Goal: Task Accomplishment & Management: Complete application form

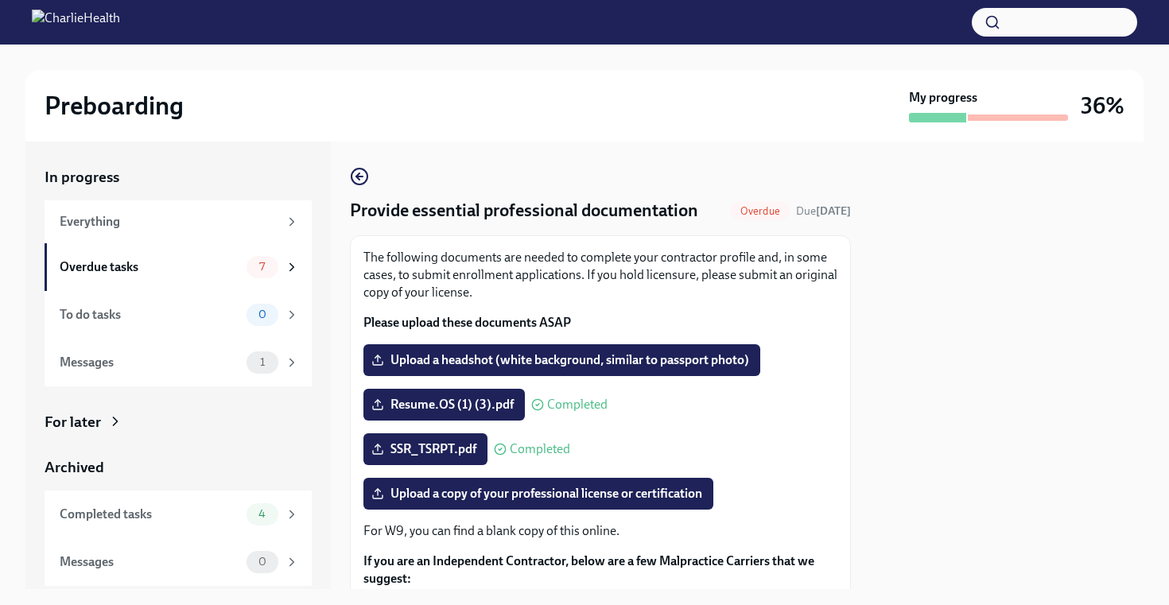
scroll to position [209, 0]
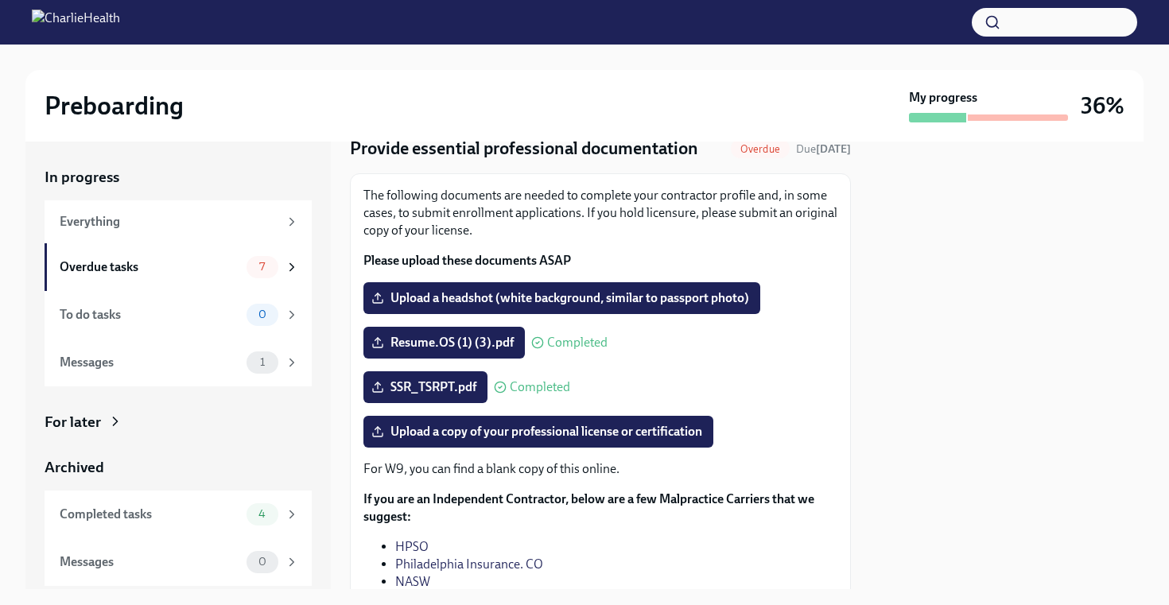
scroll to position [47, 0]
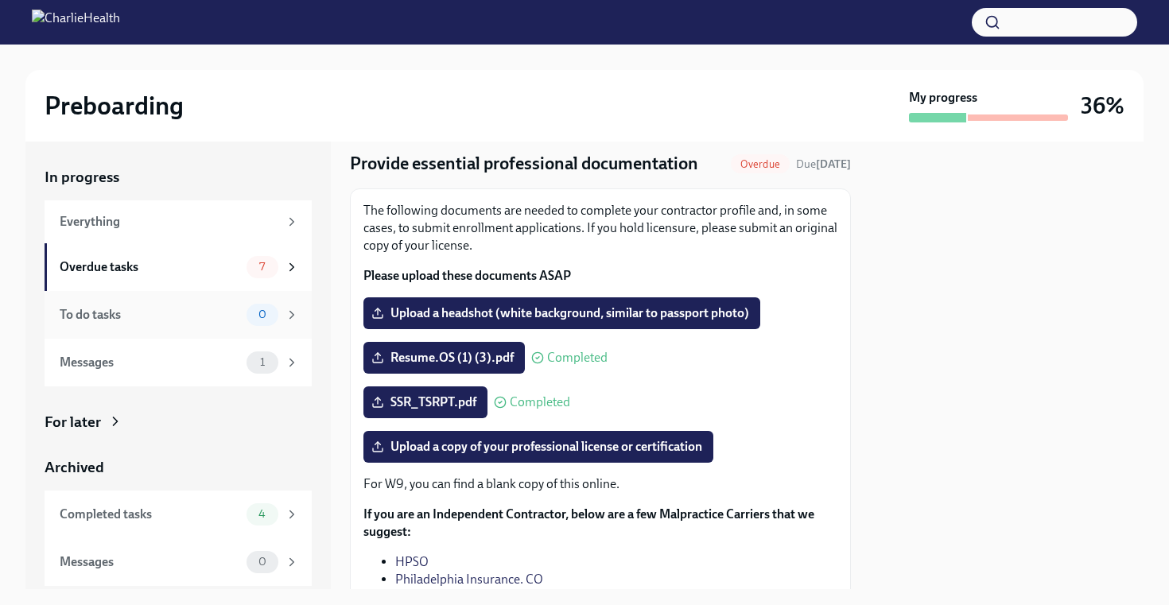
click at [168, 317] on div "To do tasks" at bounding box center [150, 314] width 181 height 17
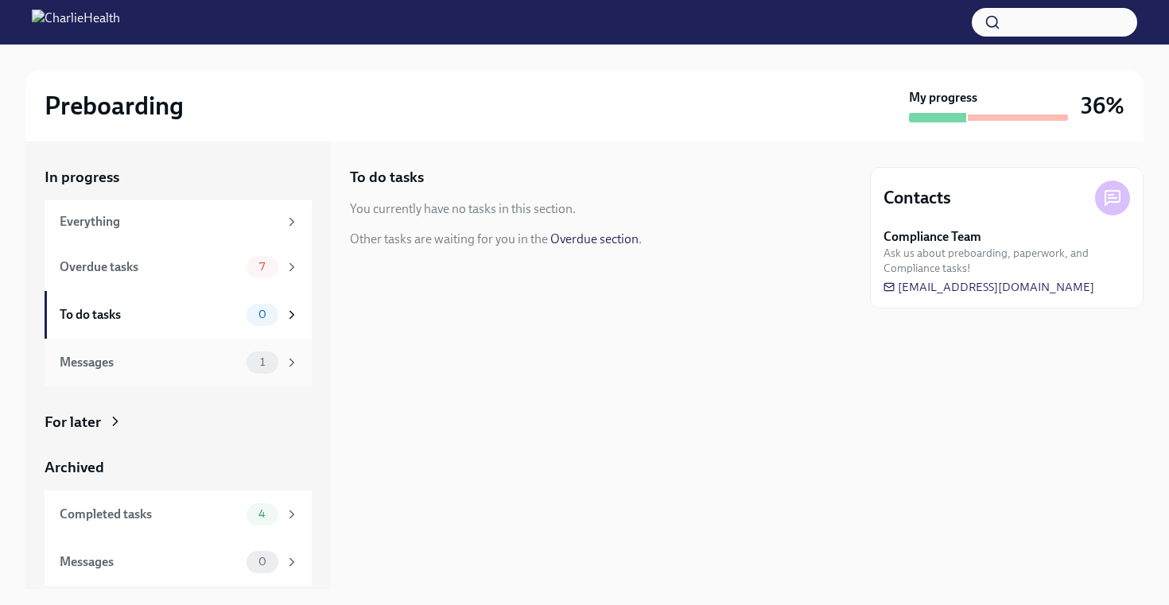
click at [171, 352] on div "Messages 1" at bounding box center [179, 363] width 239 height 22
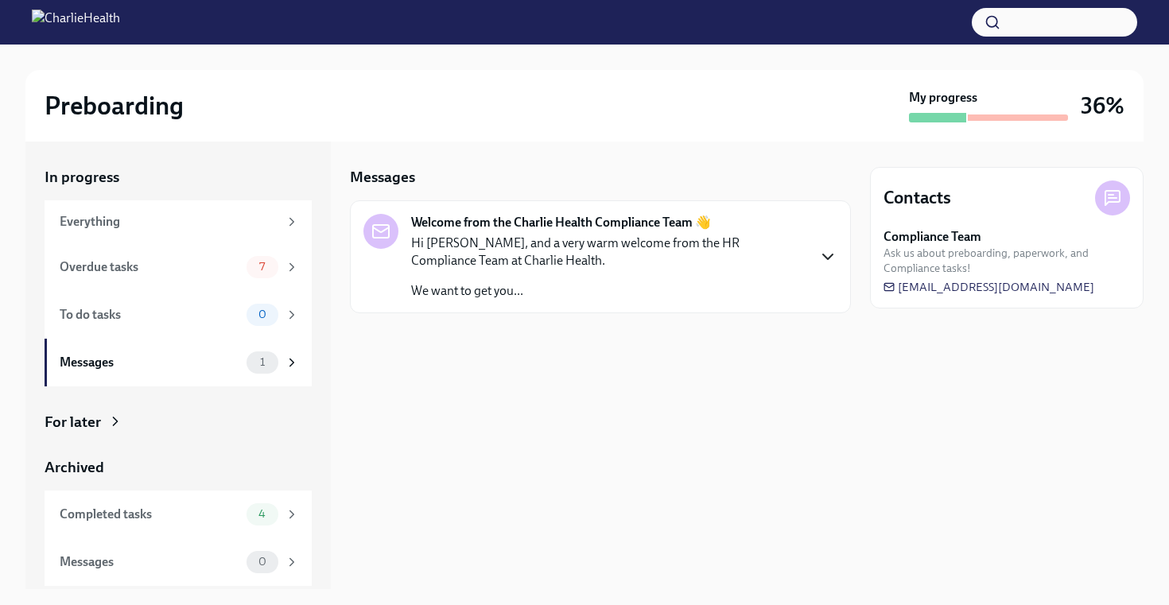
click at [825, 254] on icon "button" at bounding box center [827, 256] width 19 height 19
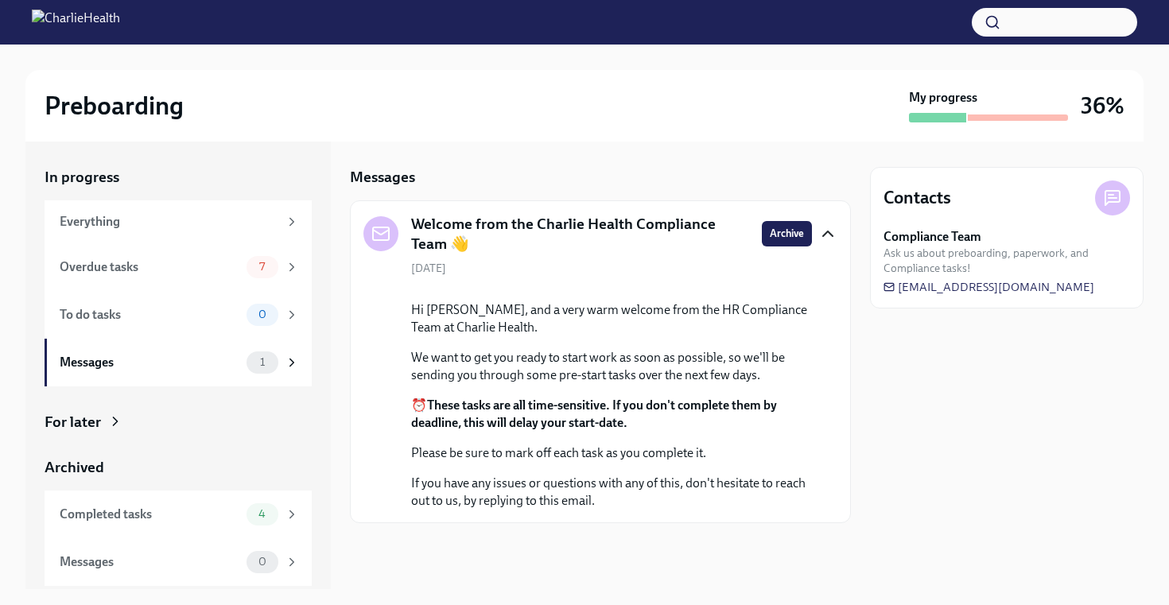
scroll to position [100, 0]
click at [187, 293] on div "To do tasks 0" at bounding box center [178, 315] width 267 height 48
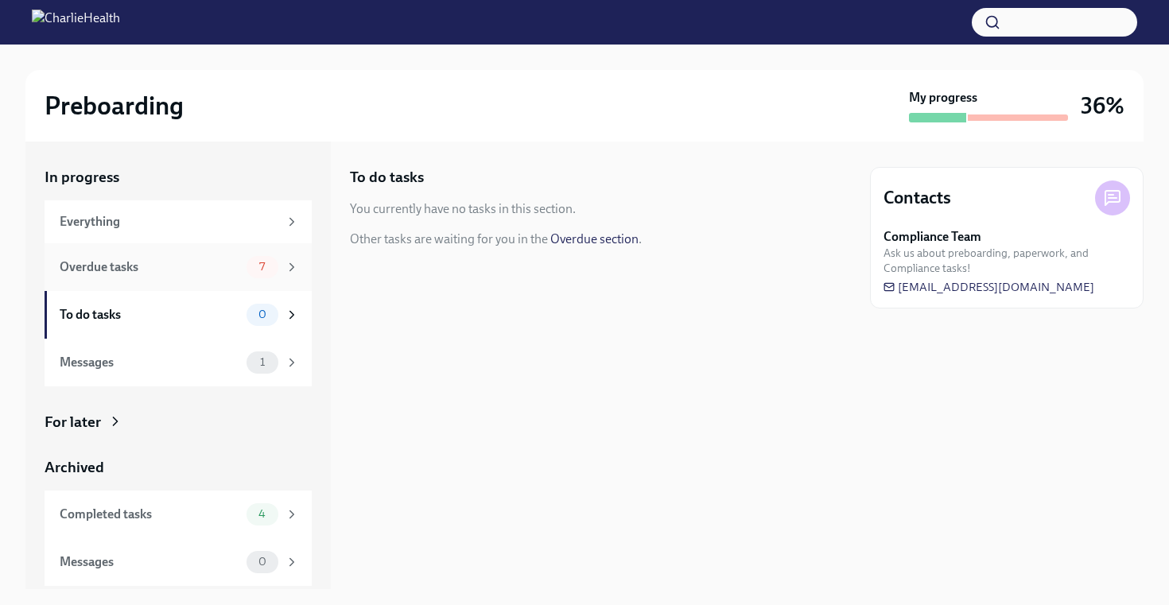
click at [191, 276] on div "Overdue tasks 7" at bounding box center [179, 267] width 239 height 22
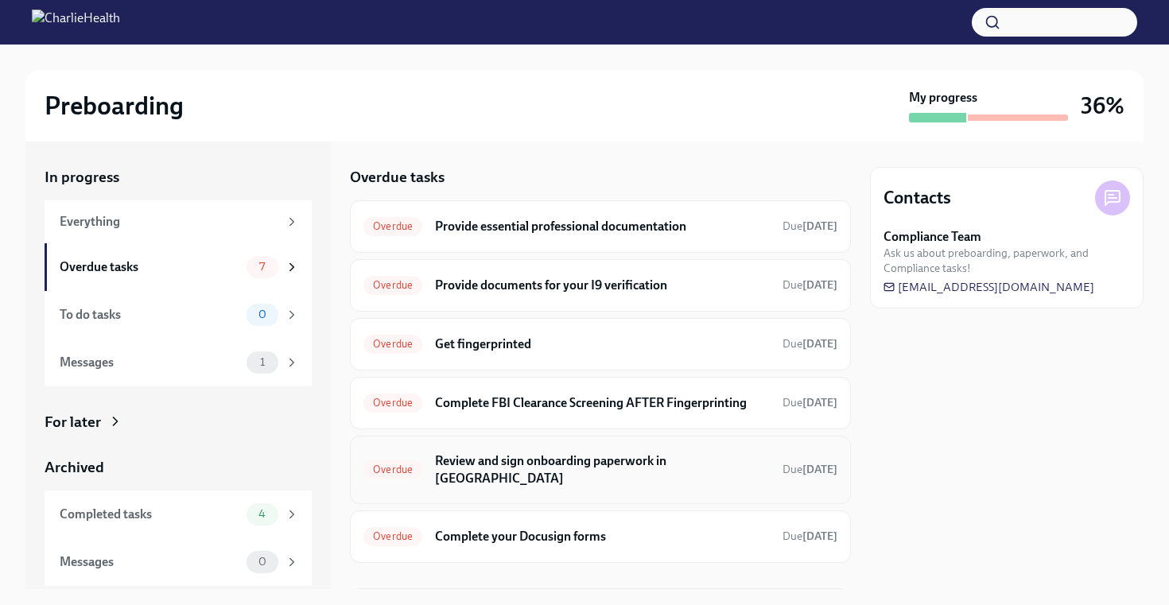
click at [608, 480] on div "Overdue Review and sign onboarding paperwork in UKG Due 9 days ago" at bounding box center [600, 470] width 501 height 68
click at [687, 450] on div "Overdue Review and sign onboarding paperwork in UKG Due 9 days ago" at bounding box center [600, 469] width 474 height 41
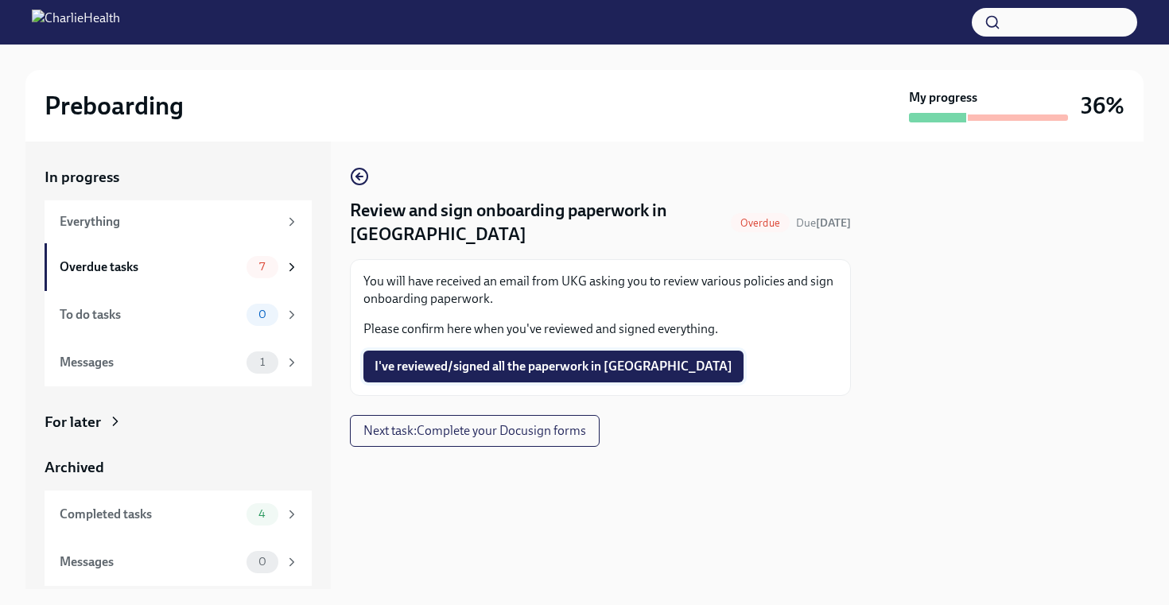
click at [604, 375] on button "I've reviewed/signed all the paperwork in UKG" at bounding box center [553, 367] width 380 height 32
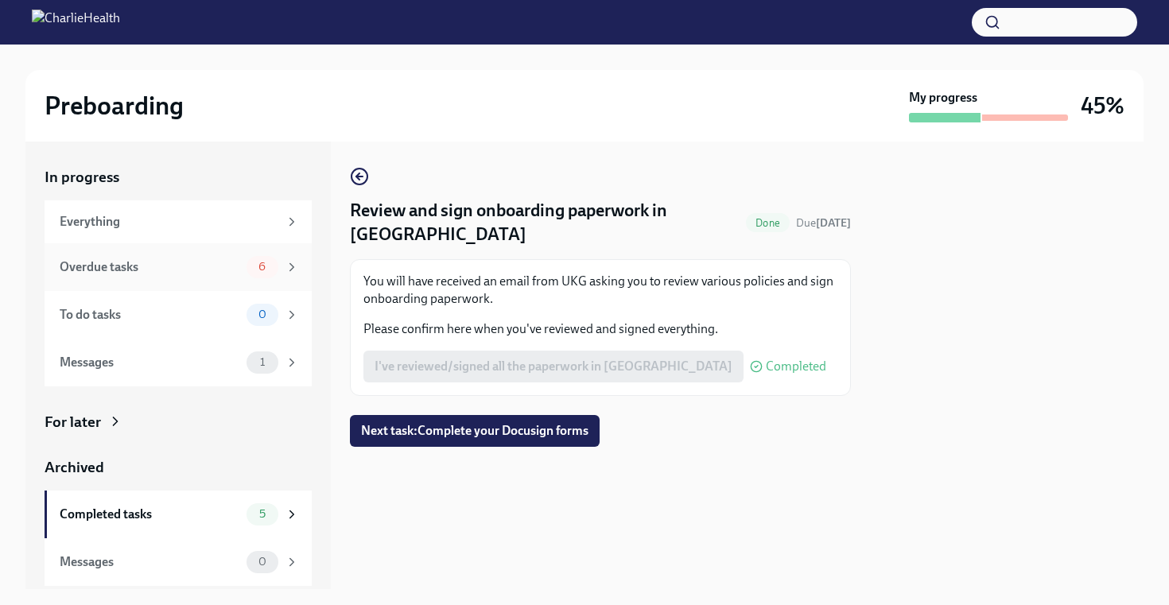
click at [227, 268] on div "Overdue tasks" at bounding box center [150, 266] width 181 height 17
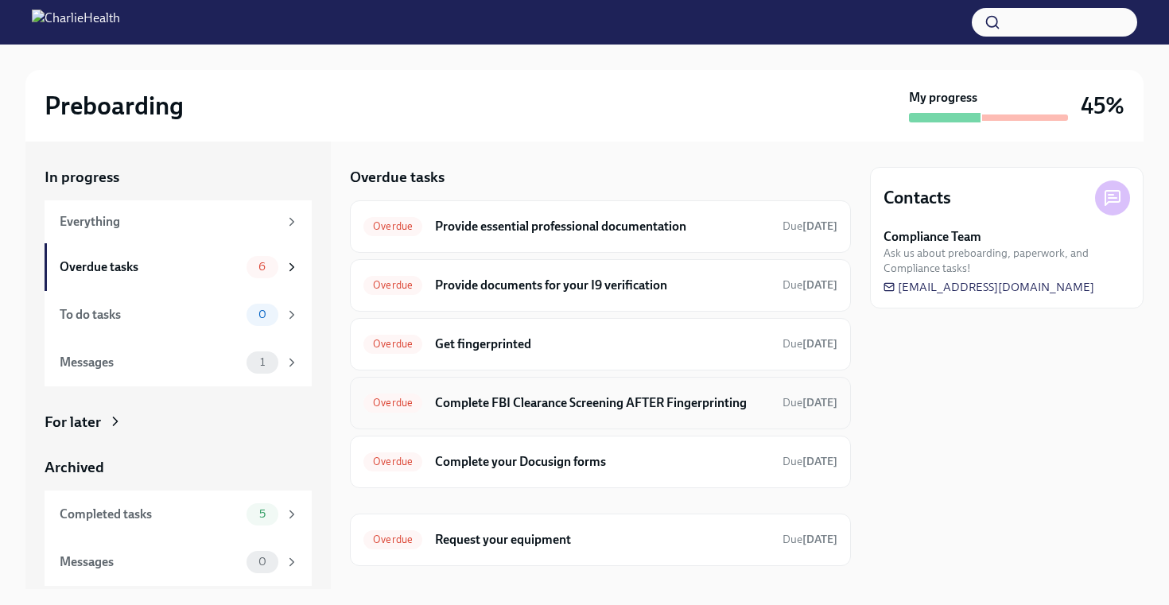
scroll to position [27, 0]
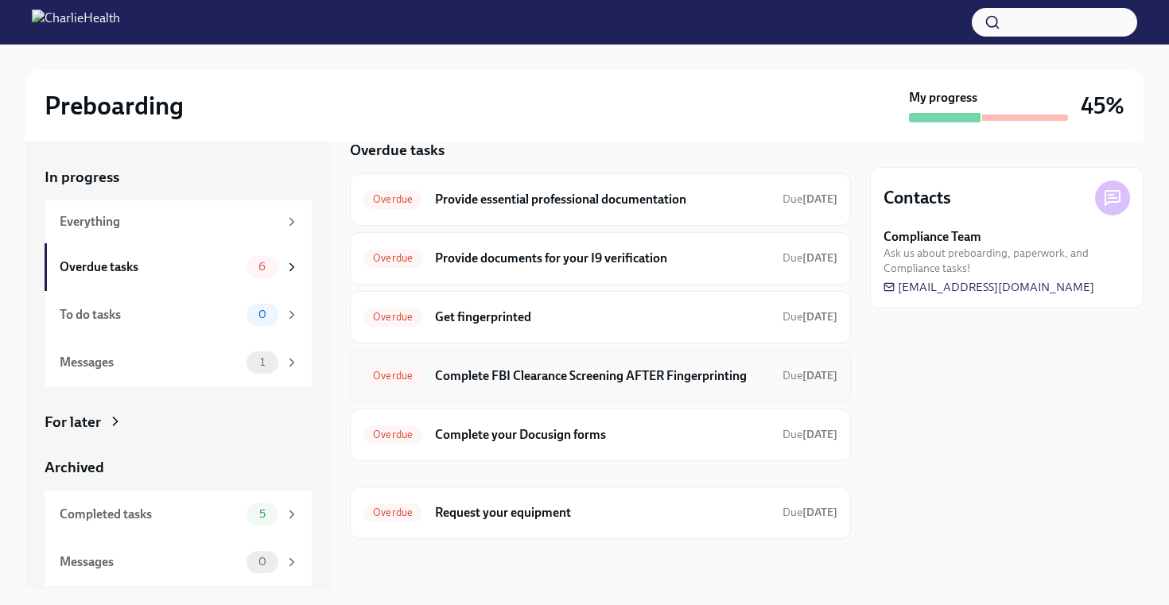
click at [725, 382] on h6 "Complete FBI Clearance Screening AFTER Fingerprinting" at bounding box center [602, 375] width 335 height 17
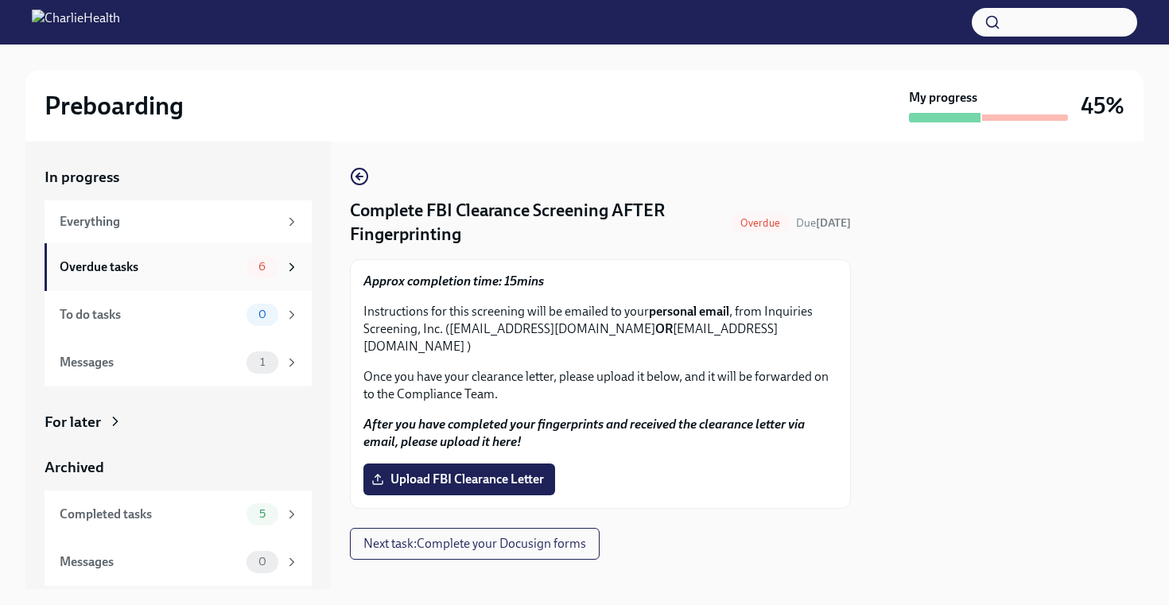
click at [177, 273] on div "Overdue tasks" at bounding box center [150, 266] width 181 height 17
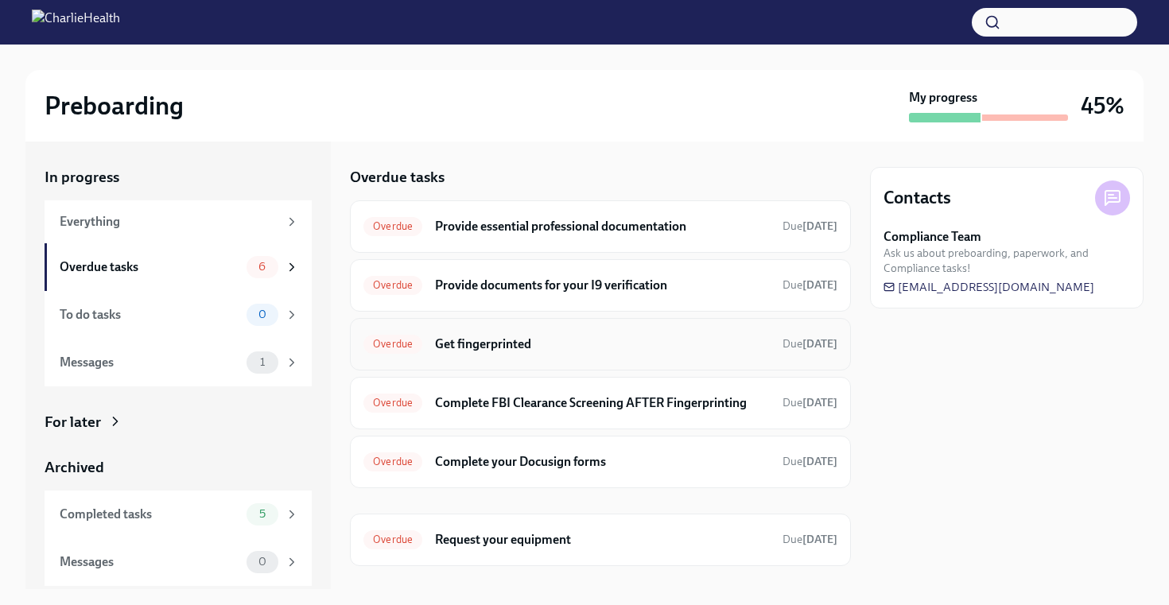
click at [544, 333] on div "Overdue Get fingerprinted Due 12 days ago" at bounding box center [600, 344] width 474 height 25
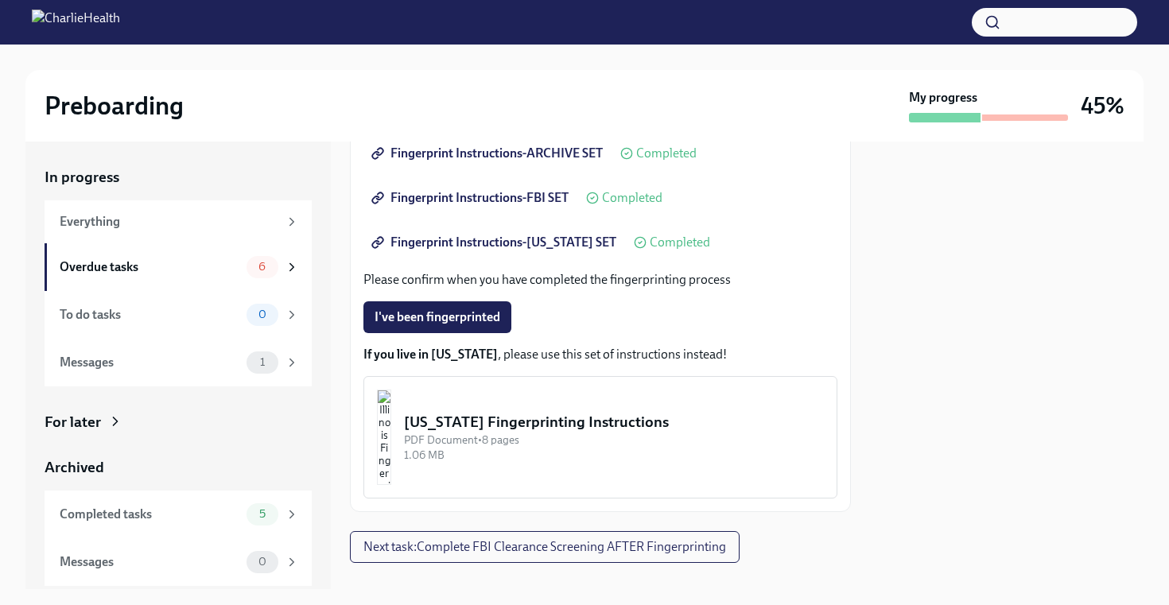
scroll to position [362, 0]
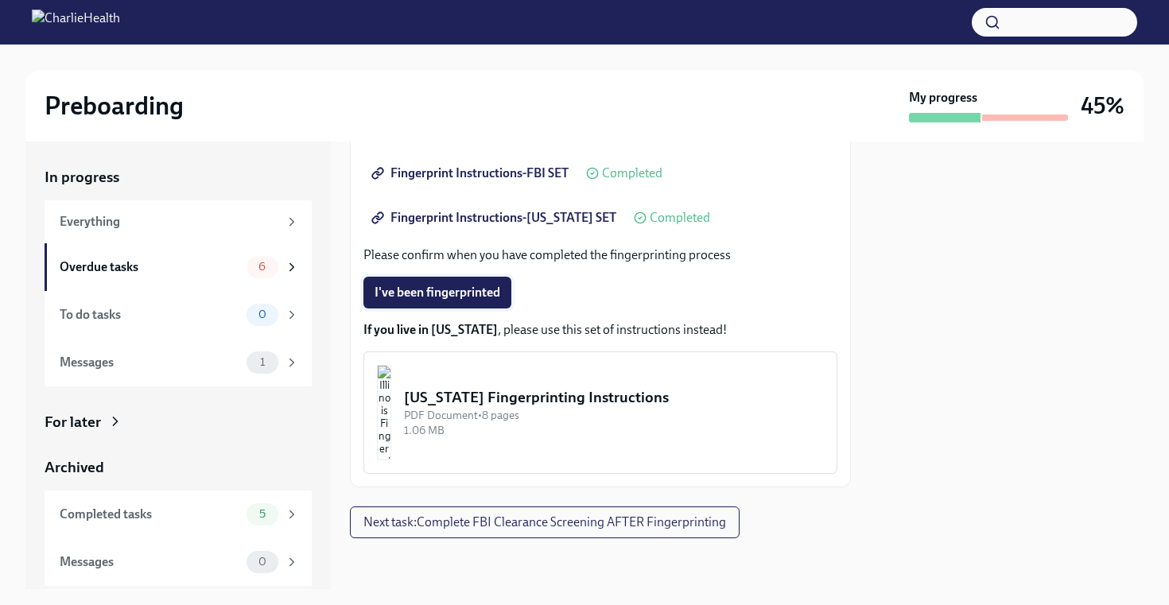
click at [472, 301] on button "I've been fingerprinted" at bounding box center [437, 293] width 148 height 32
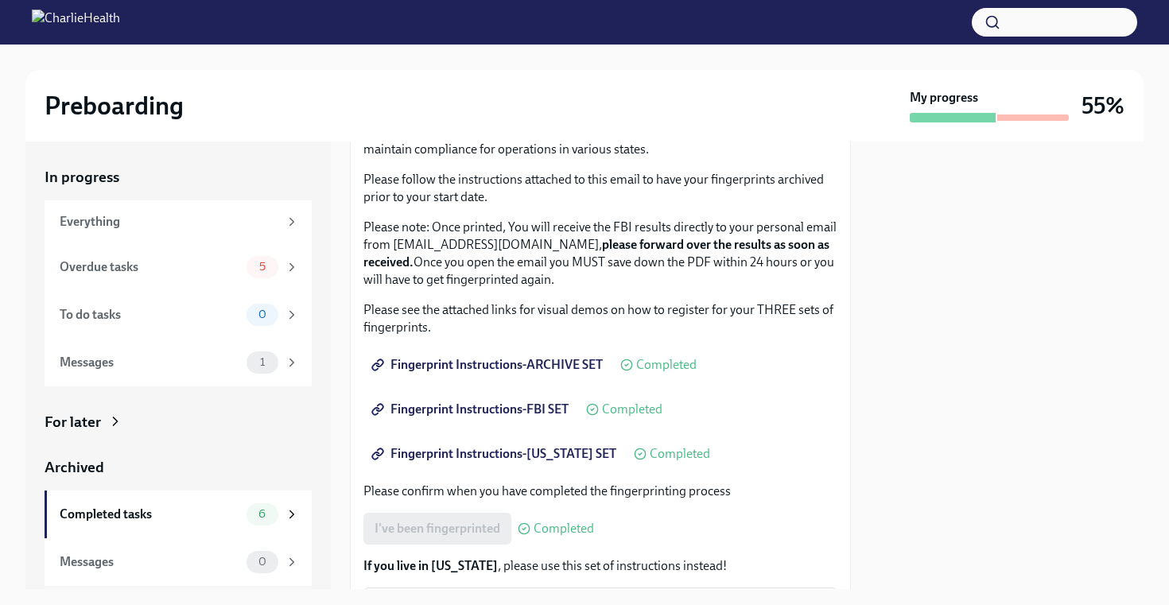
scroll to position [0, 0]
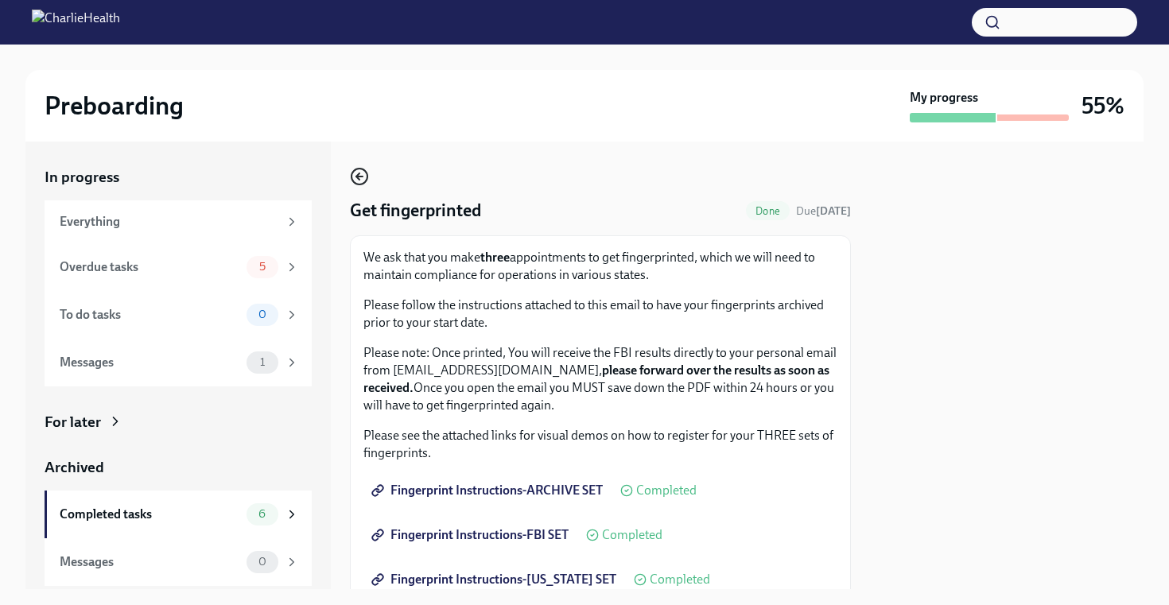
click at [356, 171] on icon "button" at bounding box center [359, 176] width 19 height 19
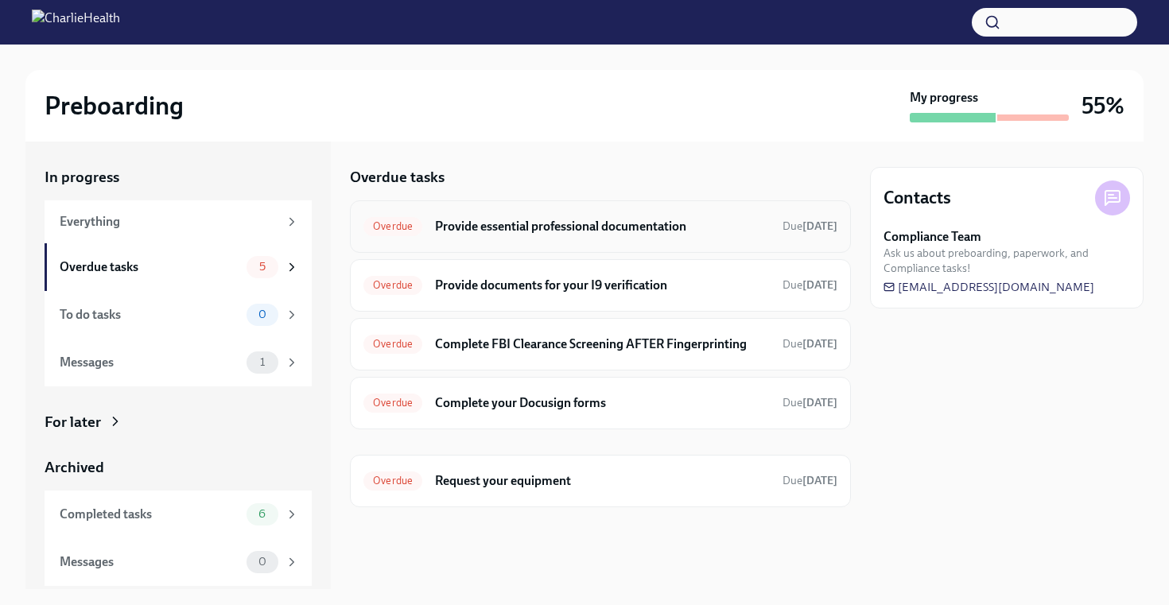
click at [647, 224] on h6 "Provide essential professional documentation" at bounding box center [602, 226] width 335 height 17
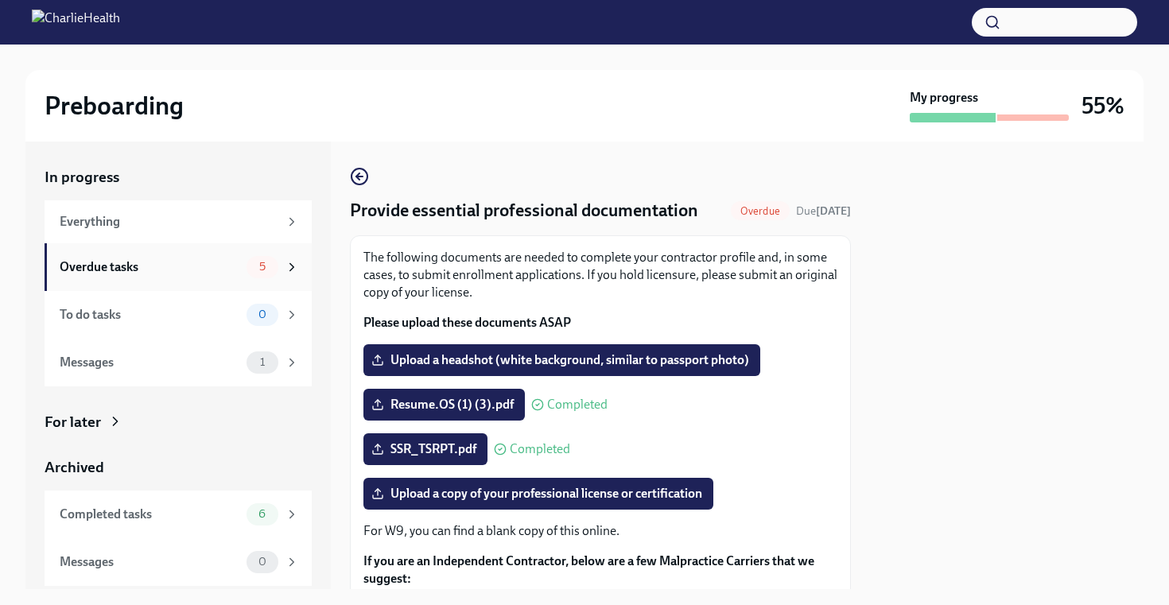
click at [183, 272] on div "Overdue tasks" at bounding box center [150, 266] width 181 height 17
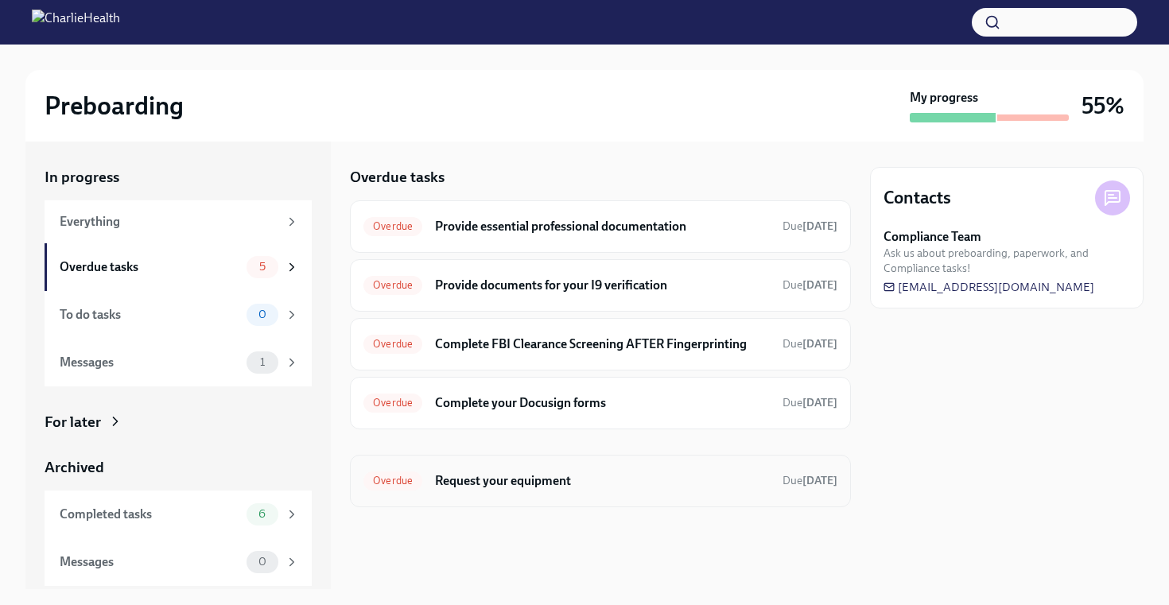
click at [602, 493] on div "Overdue Request your equipment Due 11 days ago" at bounding box center [600, 480] width 474 height 25
click at [624, 407] on h6 "Complete your Docusign forms" at bounding box center [602, 402] width 335 height 17
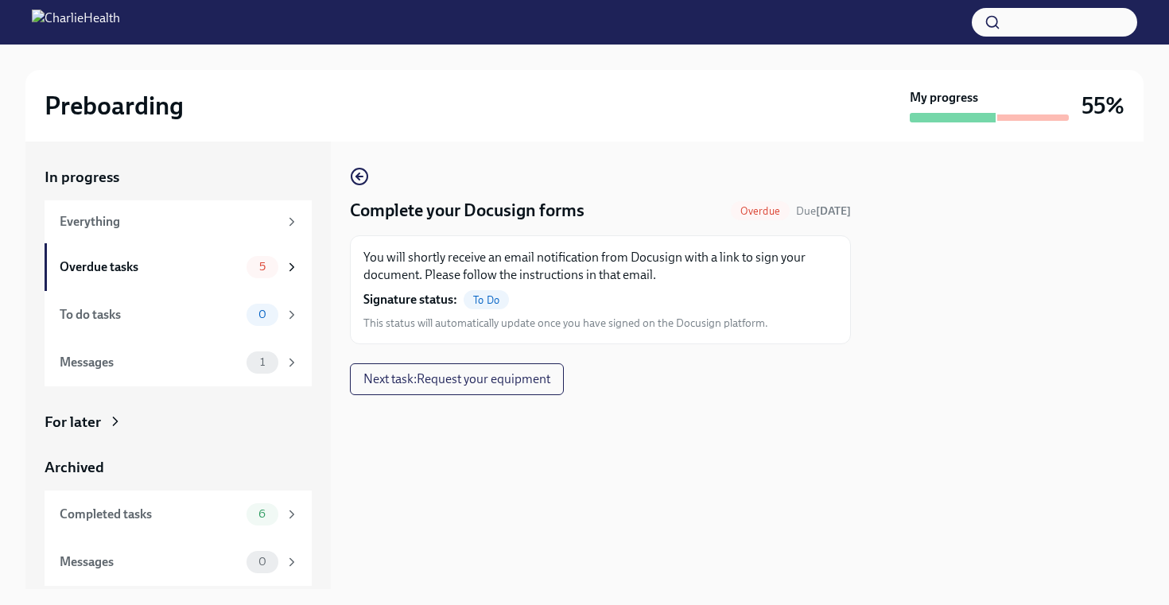
click at [979, 519] on div at bounding box center [1007, 366] width 274 height 448
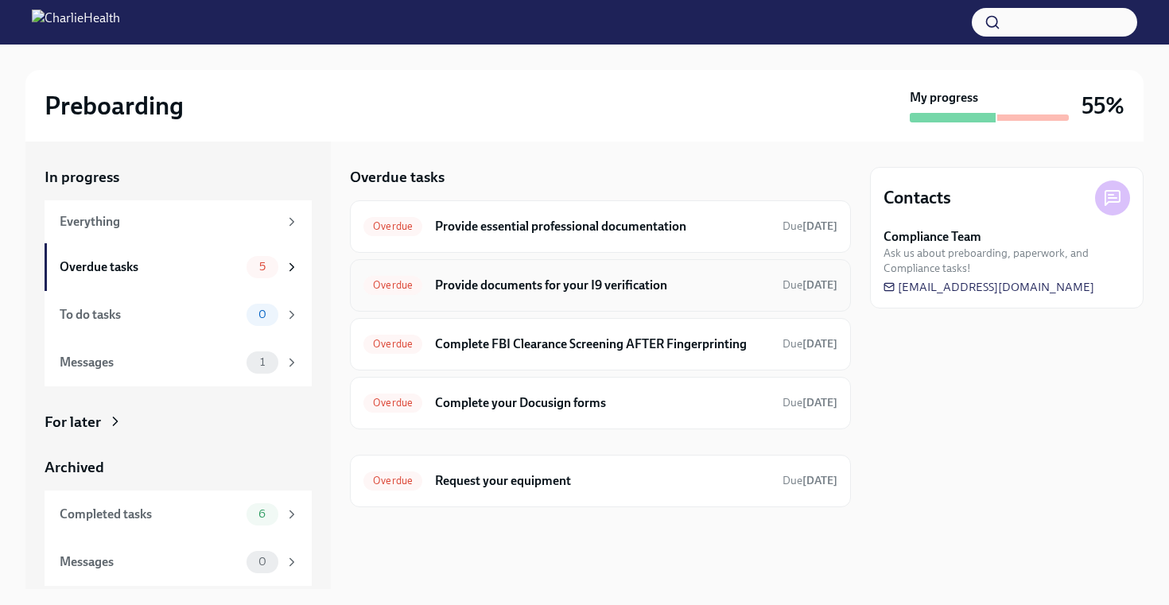
click at [621, 293] on h6 "Provide documents for your I9 verification" at bounding box center [602, 285] width 335 height 17
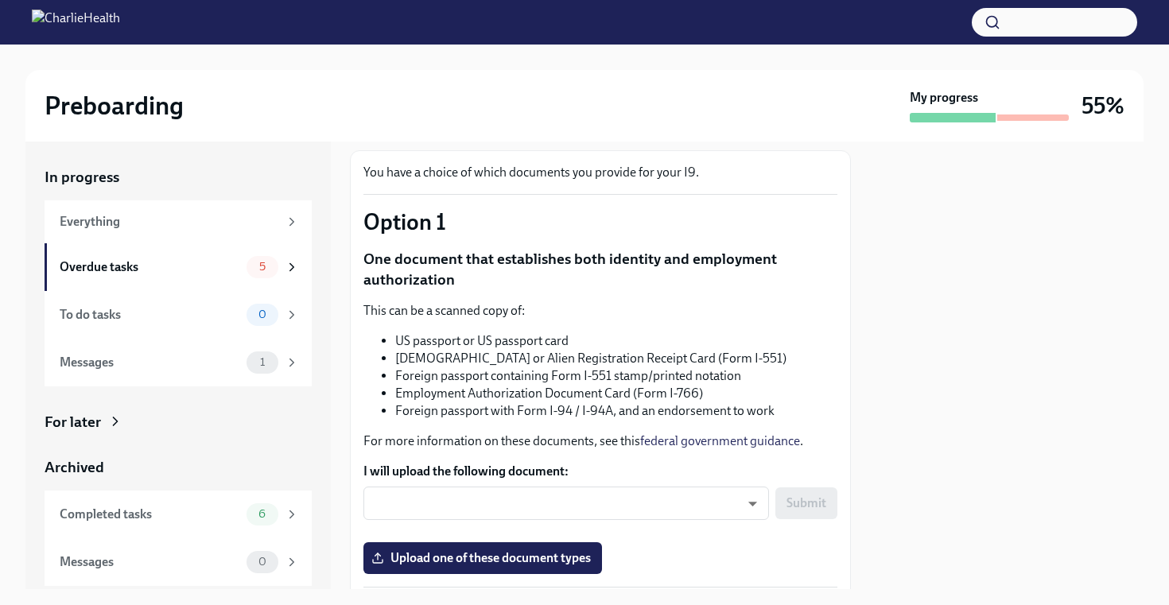
scroll to position [324, 0]
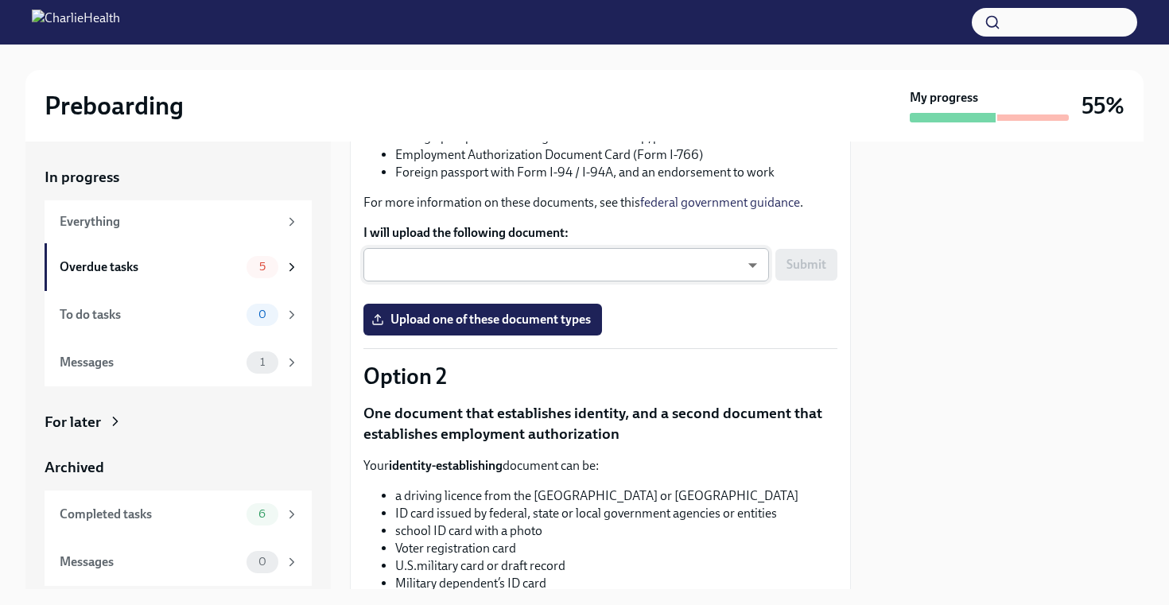
click at [717, 263] on body "Preboarding My progress 55% In progress Everything Overdue tasks 5 To do tasks …" at bounding box center [584, 302] width 1169 height 605
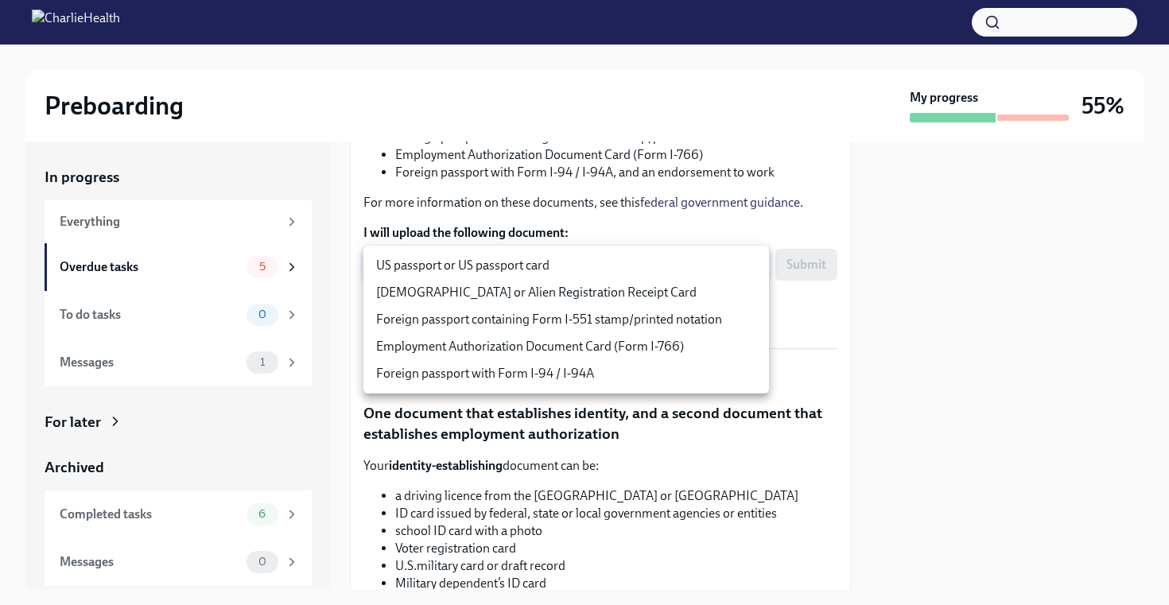
click at [610, 258] on li "US passport or US passport card" at bounding box center [566, 265] width 406 height 27
type input "KnYOjnC8x"
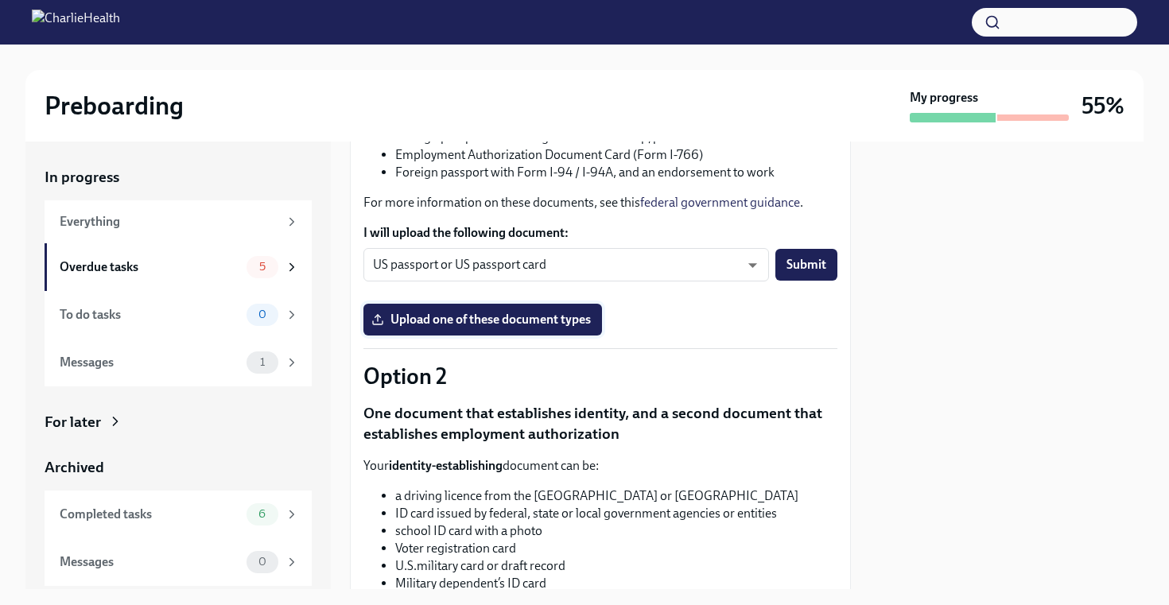
click at [580, 316] on span "Upload one of these document types" at bounding box center [483, 320] width 216 height 16
click at [0, 0] on input "Upload one of these document types" at bounding box center [0, 0] width 0 height 0
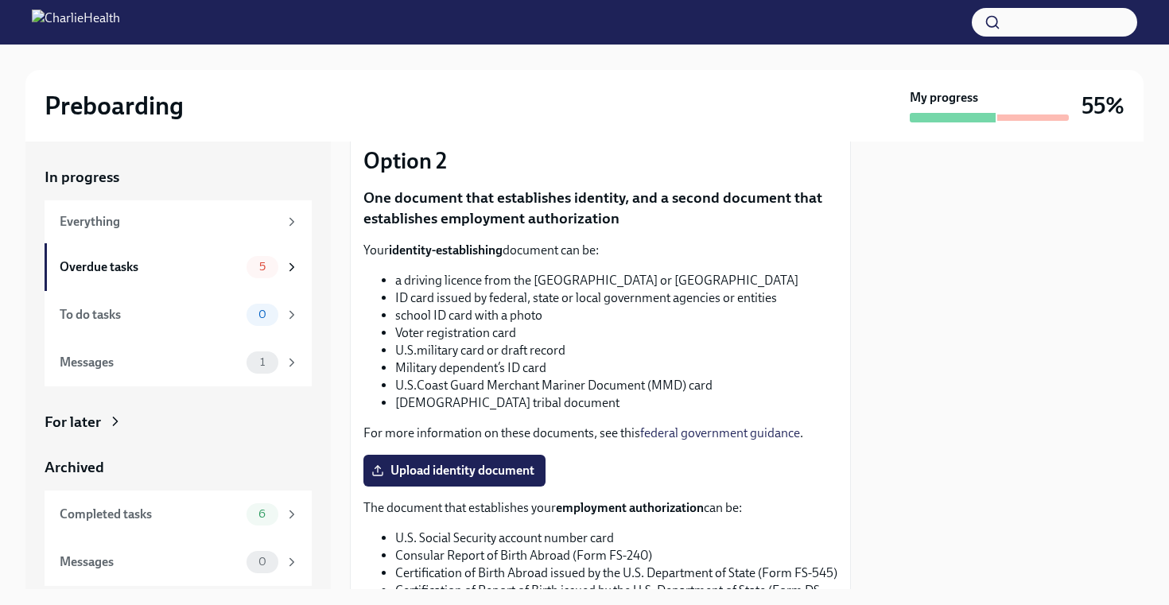
scroll to position [617, 0]
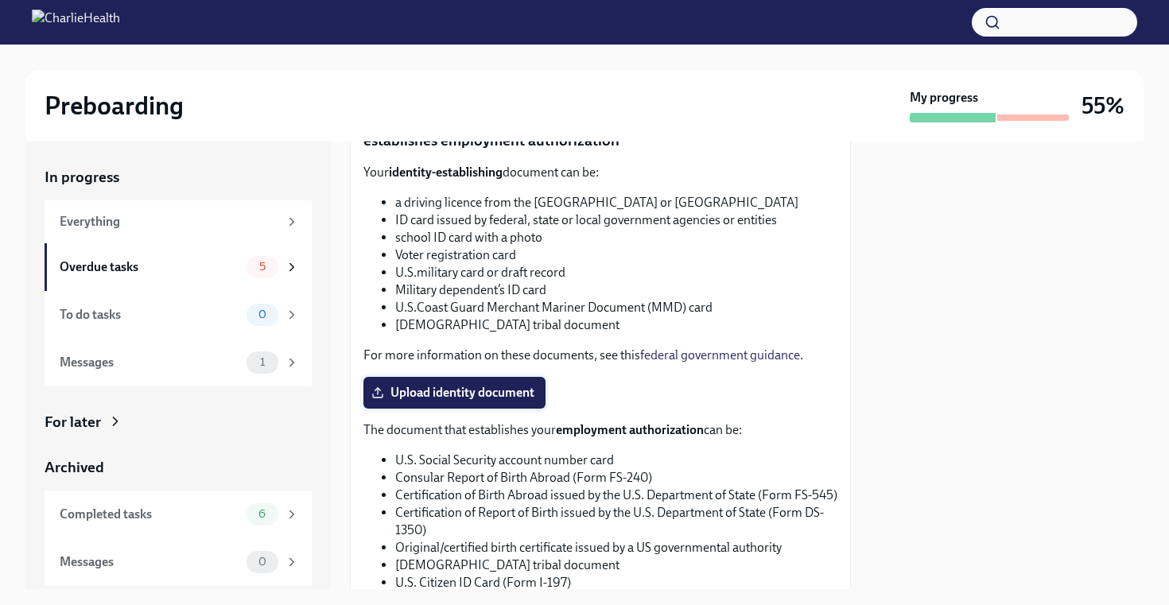
click at [524, 393] on span "Upload identity document" at bounding box center [455, 393] width 160 height 16
click at [0, 0] on input "Upload identity document" at bounding box center [0, 0] width 0 height 0
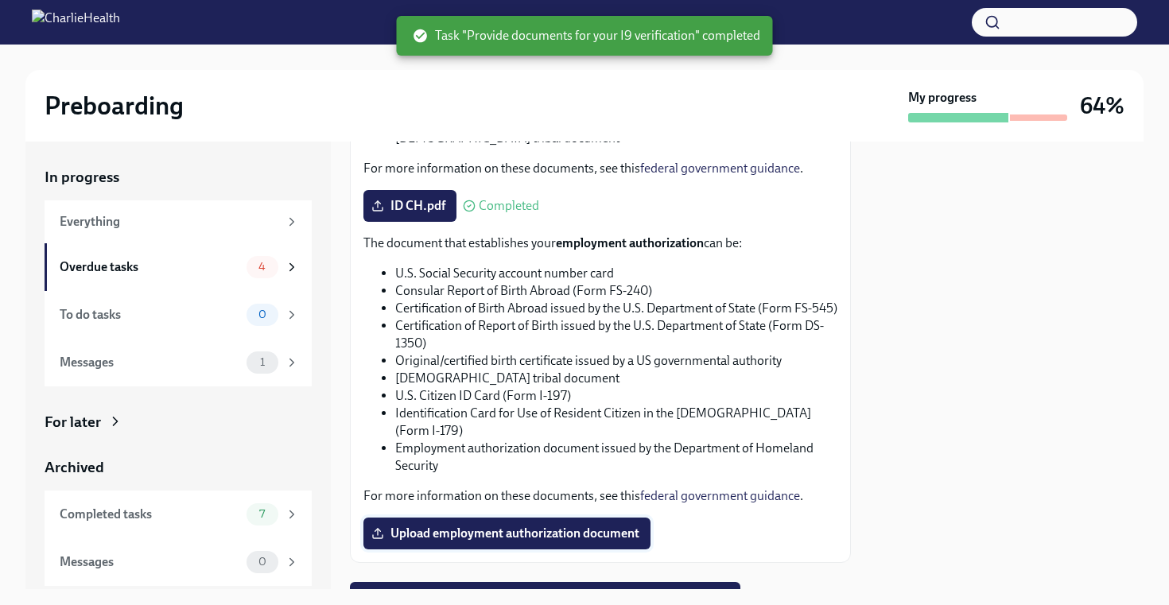
scroll to position [811, 0]
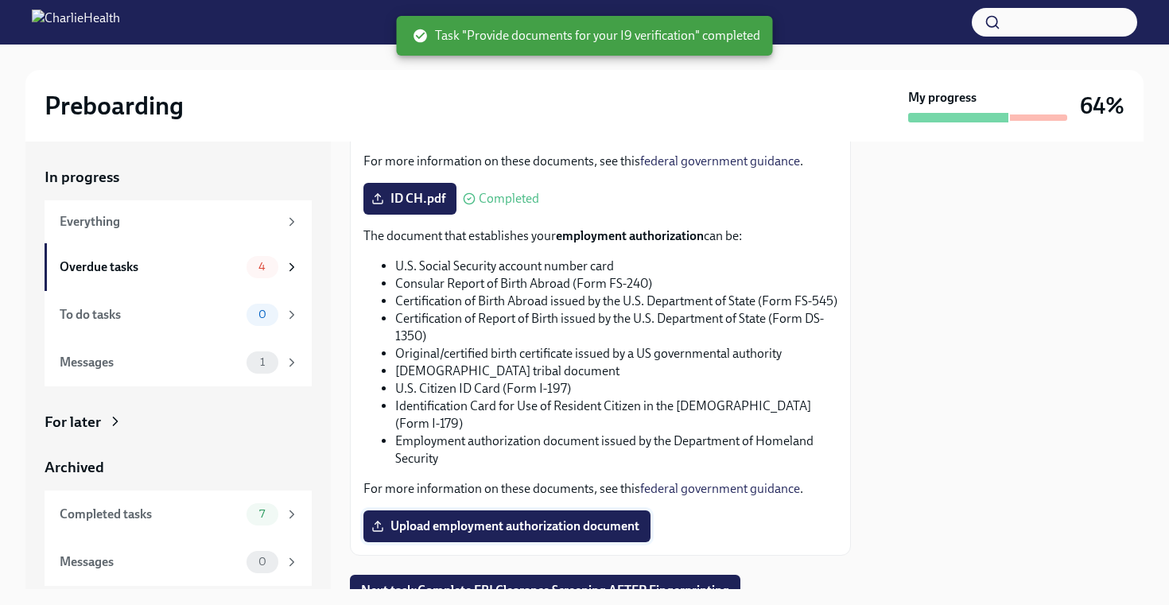
click at [560, 519] on span "Upload employment authorization document" at bounding box center [507, 527] width 265 height 16
click at [0, 0] on input "Upload employment authorization document" at bounding box center [0, 0] width 0 height 0
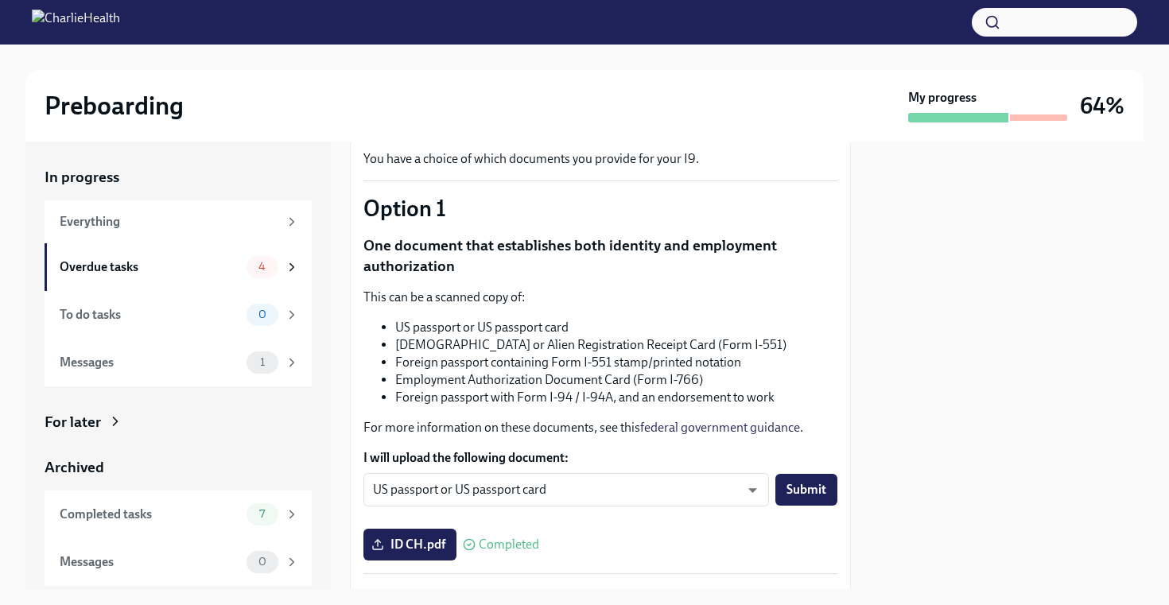
scroll to position [100, 0]
click at [814, 483] on span "Submit" at bounding box center [807, 488] width 40 height 16
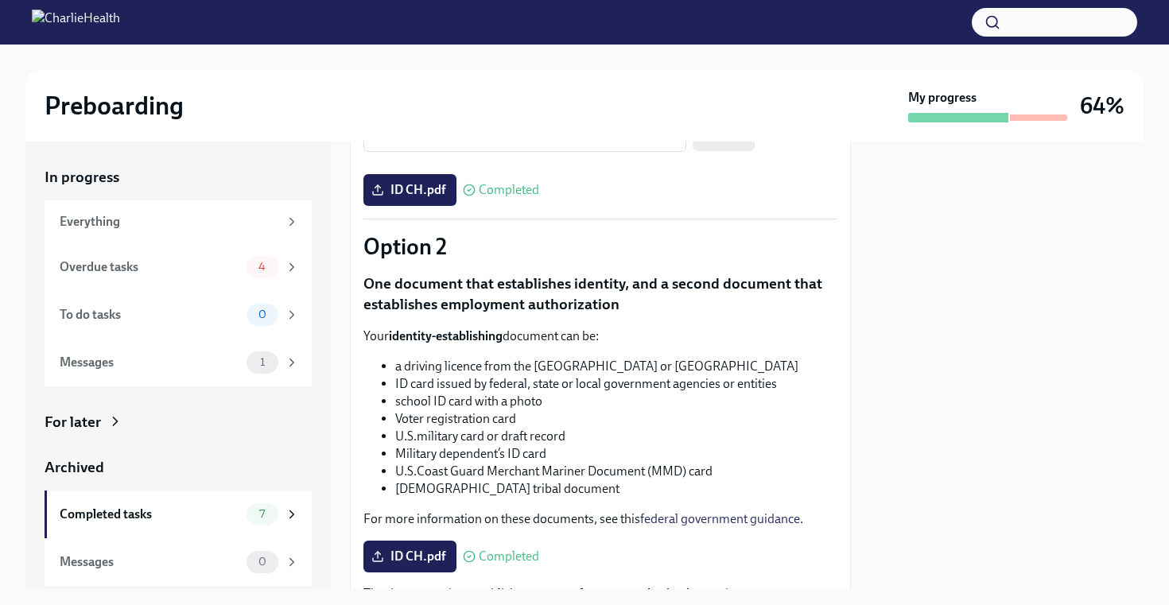
scroll to position [880, 0]
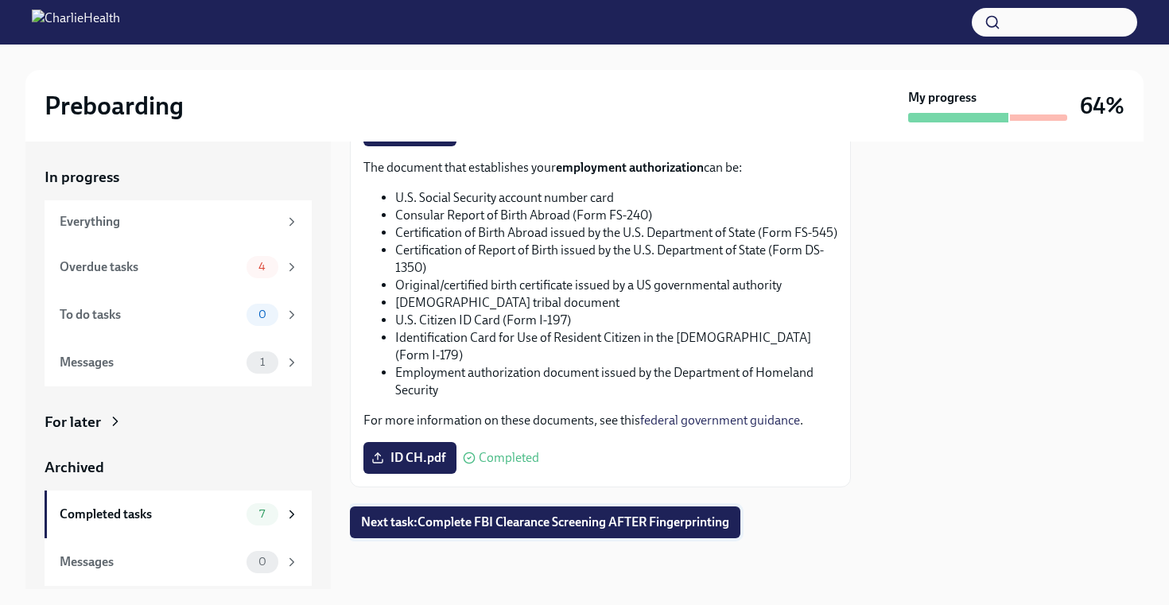
click at [558, 512] on button "Next task : Complete FBI Clearance Screening AFTER Fingerprinting" at bounding box center [545, 523] width 390 height 32
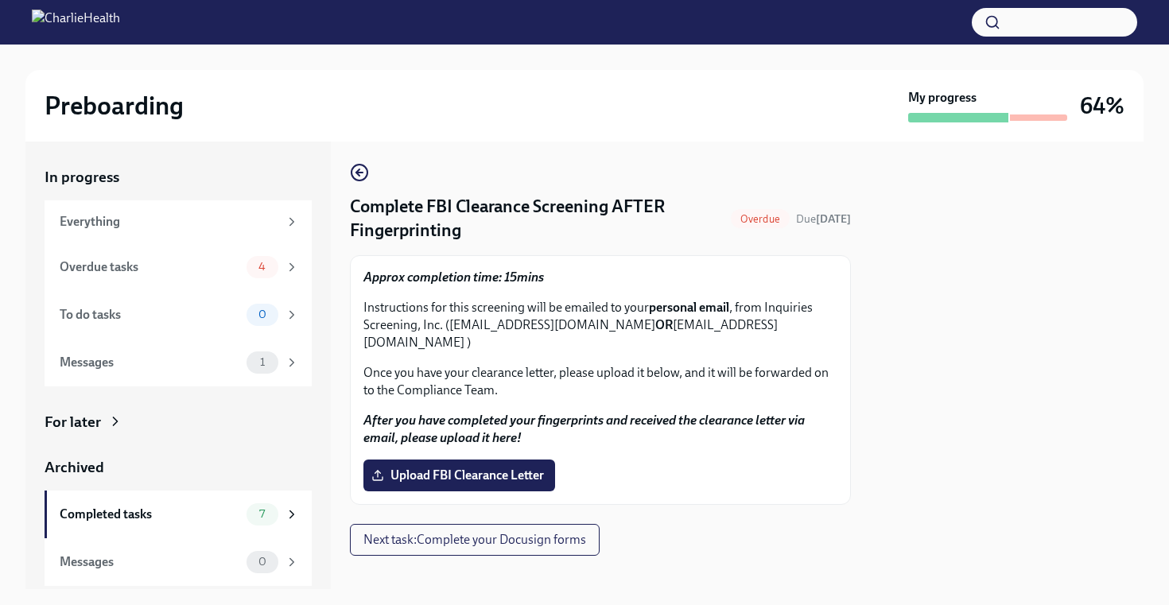
scroll to position [3, 0]
click at [142, 254] on div "Overdue tasks 4" at bounding box center [178, 267] width 267 height 48
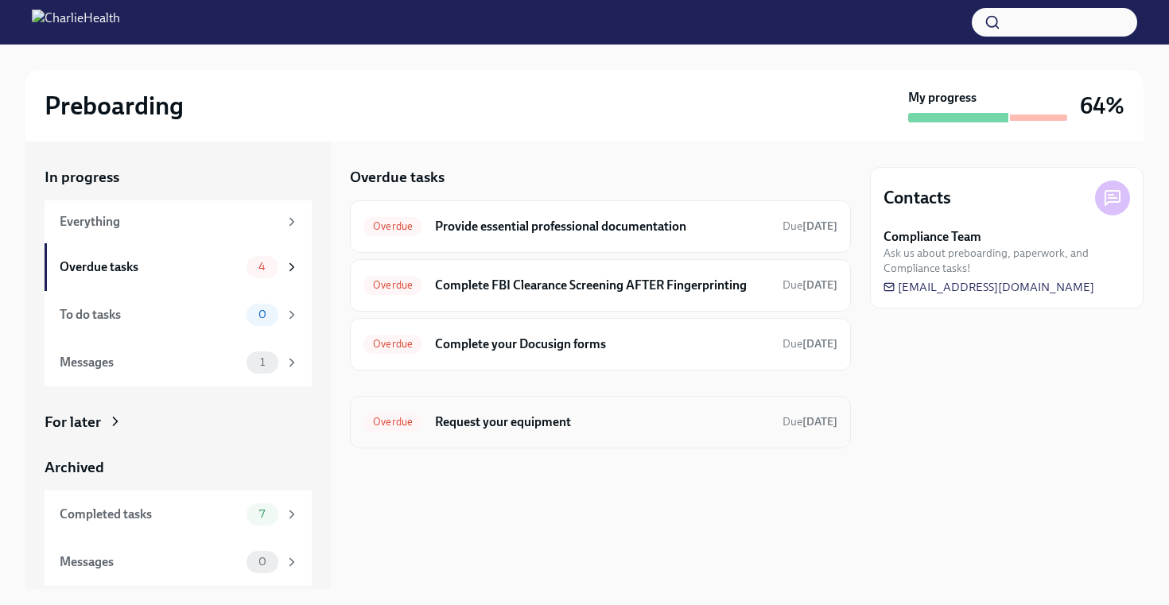
click at [666, 422] on h6 "Request your equipment" at bounding box center [602, 422] width 335 height 17
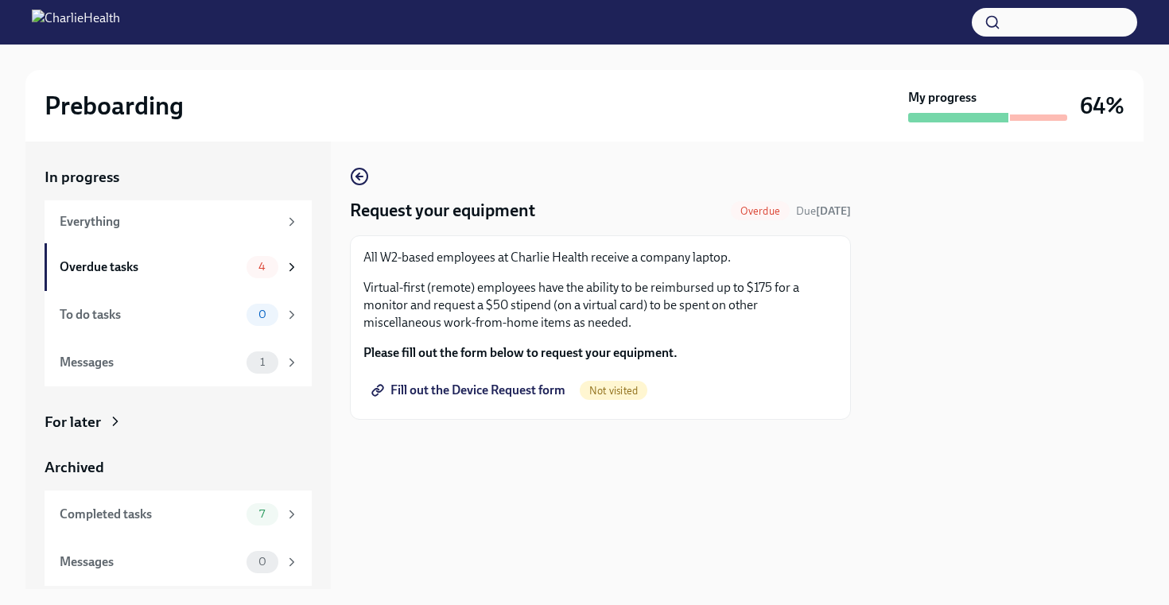
click at [489, 394] on span "Fill out the Device Request form" at bounding box center [470, 391] width 191 height 16
click at [227, 370] on div "Messages" at bounding box center [150, 362] width 181 height 17
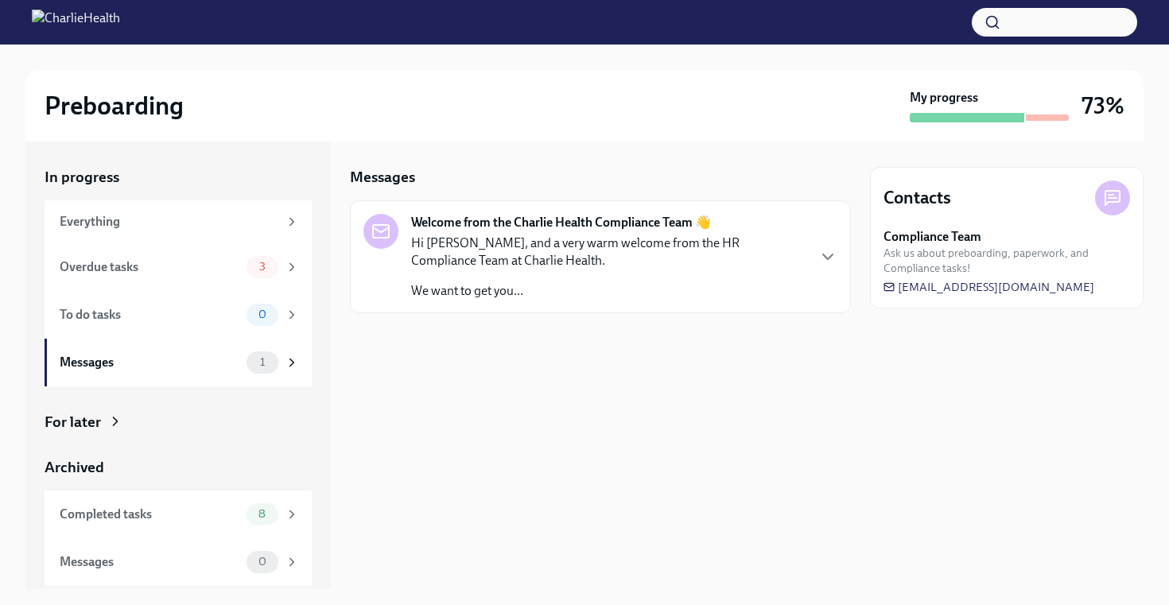
click at [609, 261] on p "Hi Otis, and a very warm welcome from the HR Compliance Team at Charlie Health." at bounding box center [608, 252] width 394 height 35
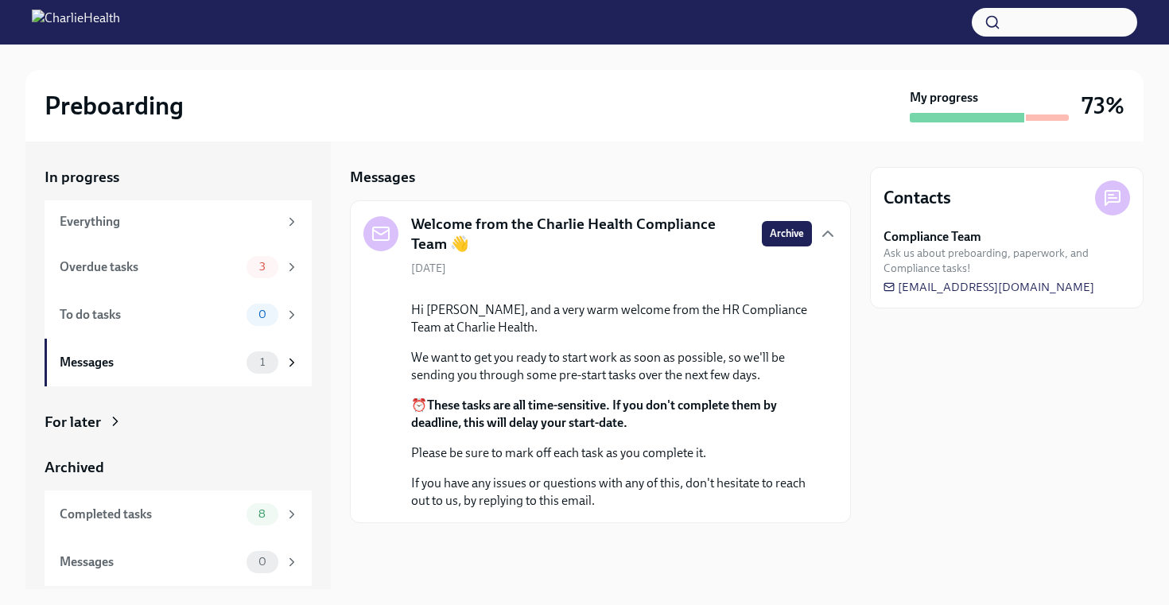
scroll to position [100, 0]
click at [235, 270] on div "Overdue tasks" at bounding box center [150, 266] width 181 height 17
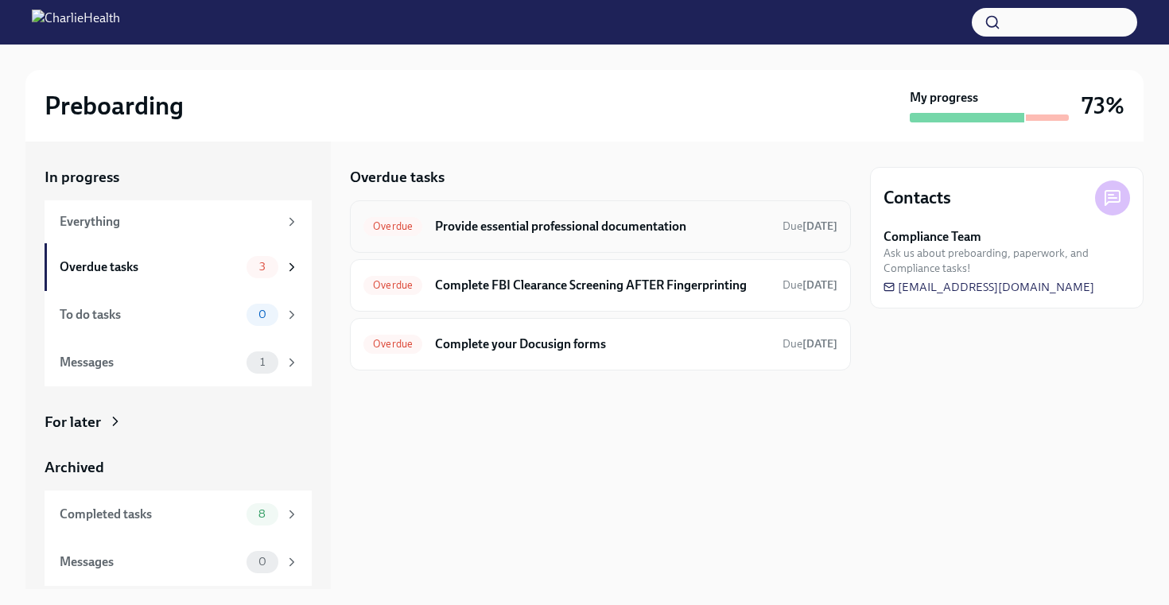
click at [642, 232] on h6 "Provide essential professional documentation" at bounding box center [602, 226] width 335 height 17
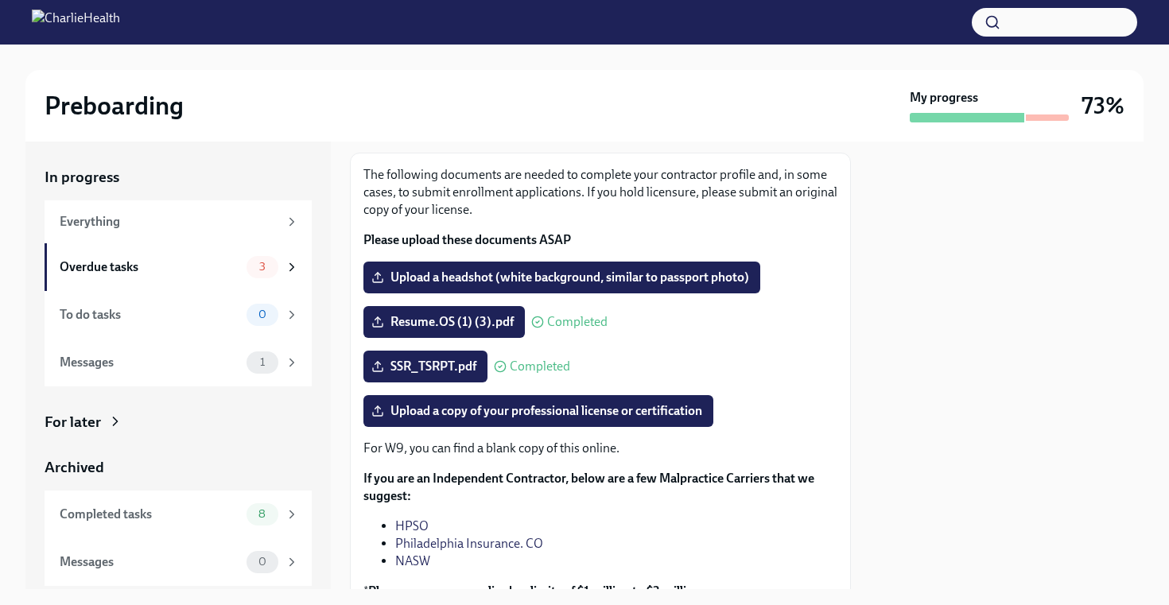
scroll to position [209, 0]
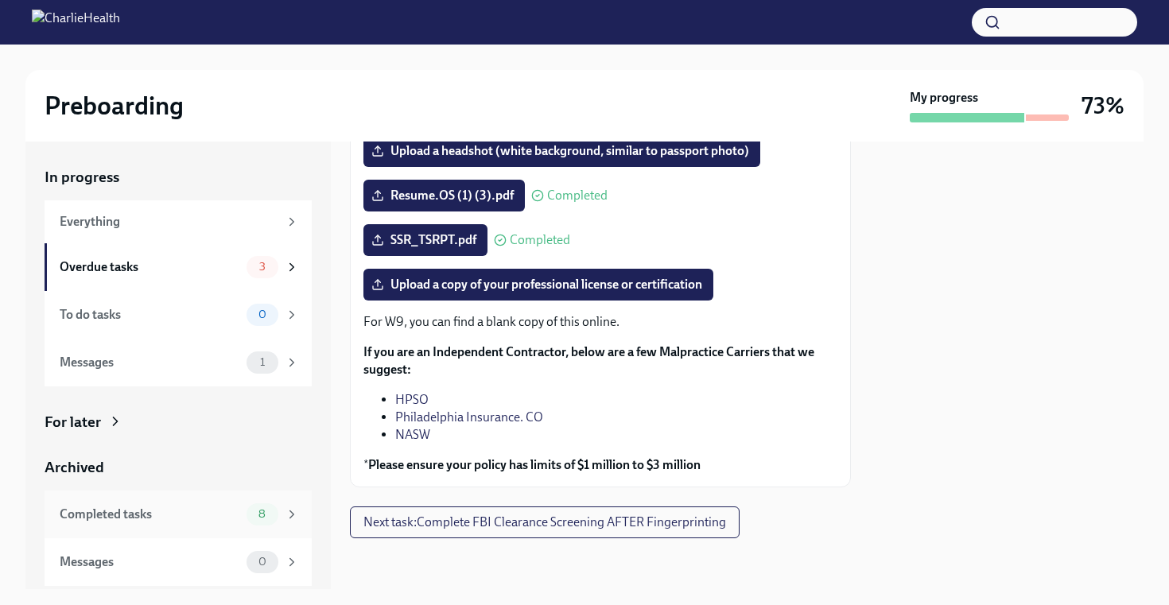
click at [230, 516] on div "Completed tasks" at bounding box center [150, 514] width 181 height 17
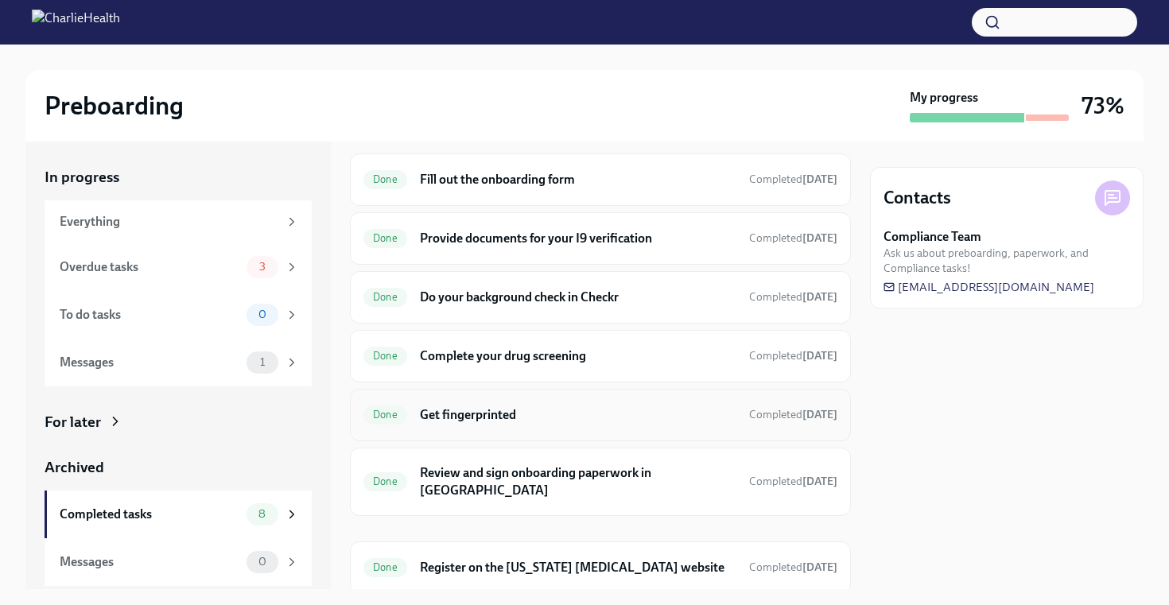
scroll to position [164, 0]
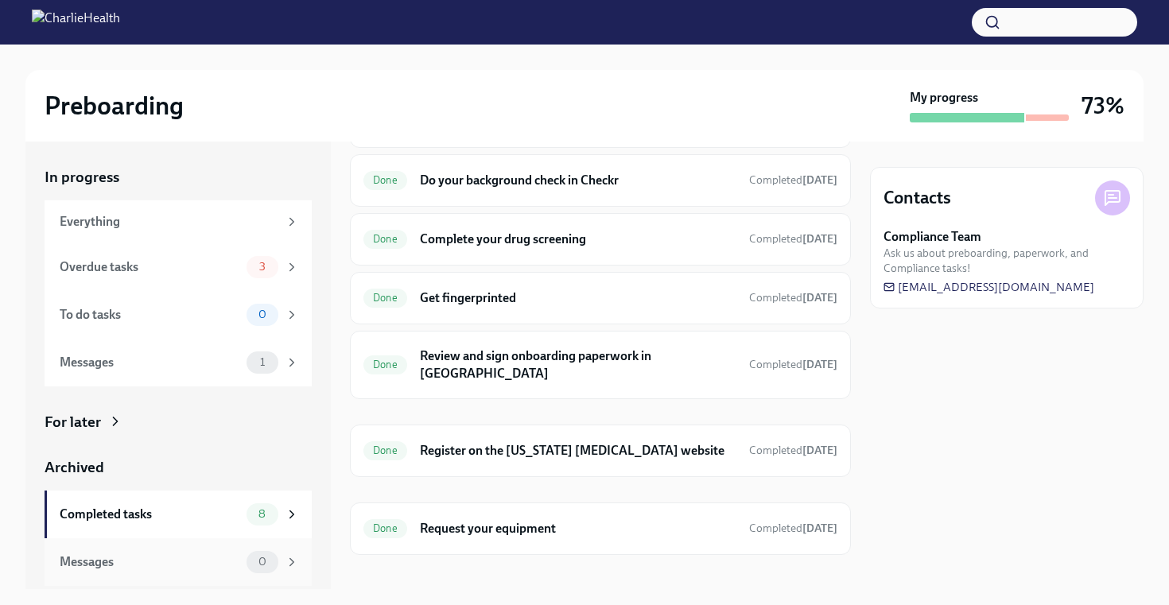
click at [182, 549] on div "Messages 0" at bounding box center [178, 562] width 267 height 48
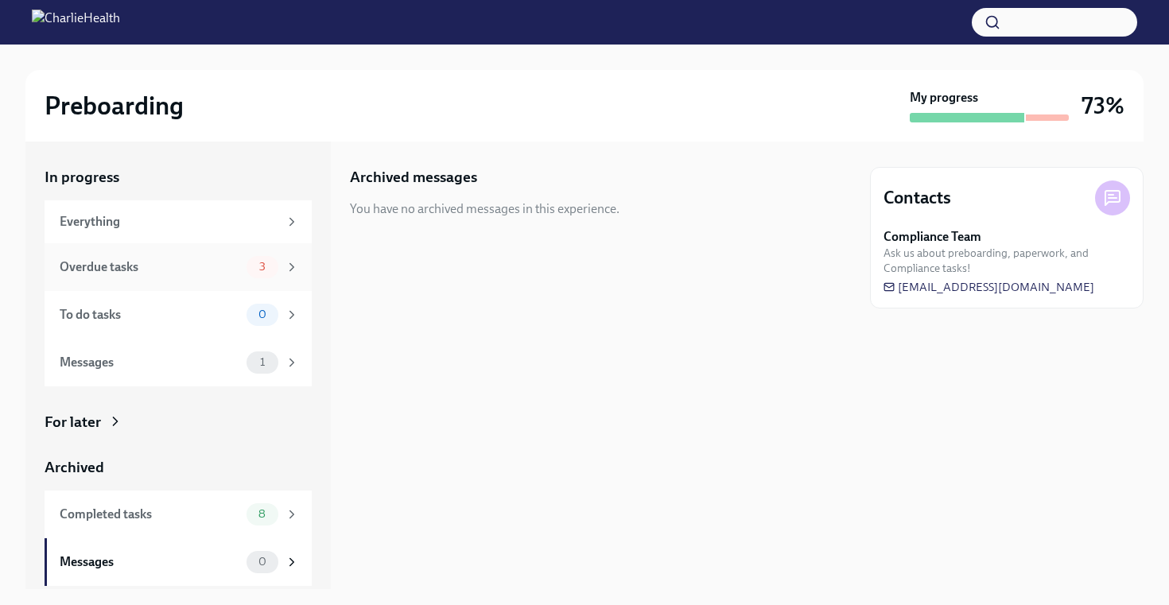
click at [221, 266] on div "Overdue tasks" at bounding box center [150, 266] width 181 height 17
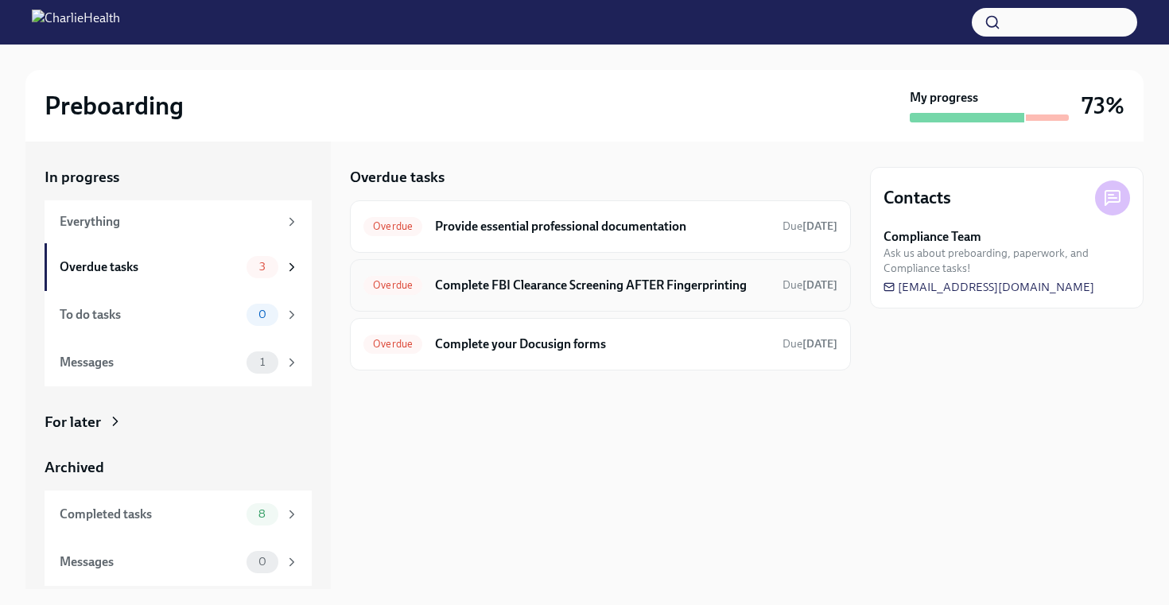
click at [594, 274] on div "Overdue Complete FBI Clearance Screening AFTER Fingerprinting Due 9 days ago" at bounding box center [600, 285] width 474 height 25
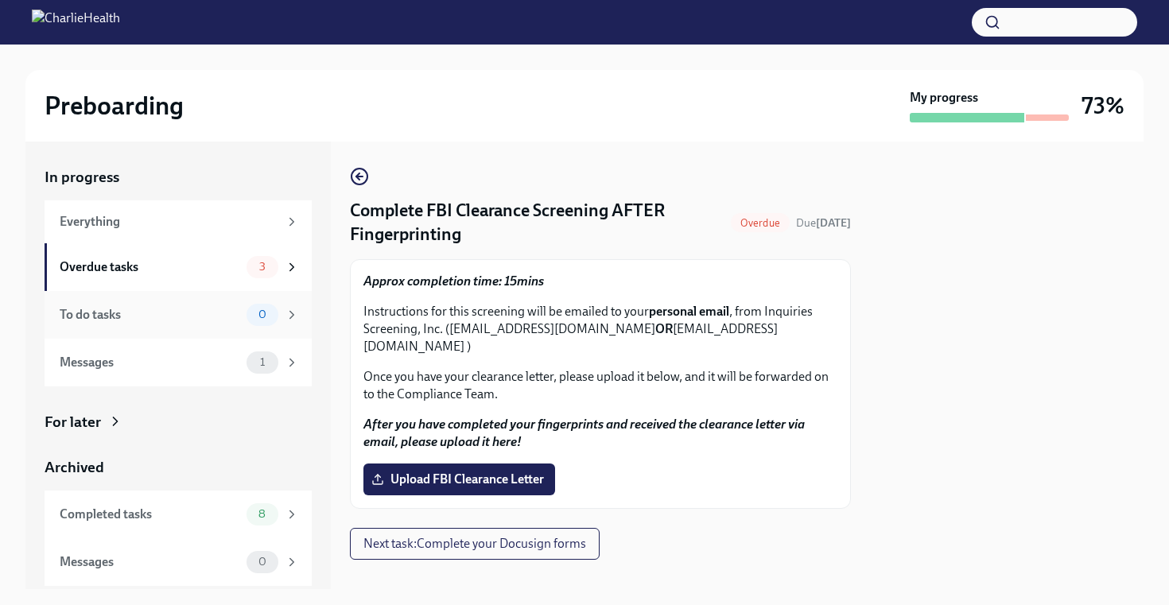
click at [126, 309] on div "To do tasks" at bounding box center [150, 314] width 181 height 17
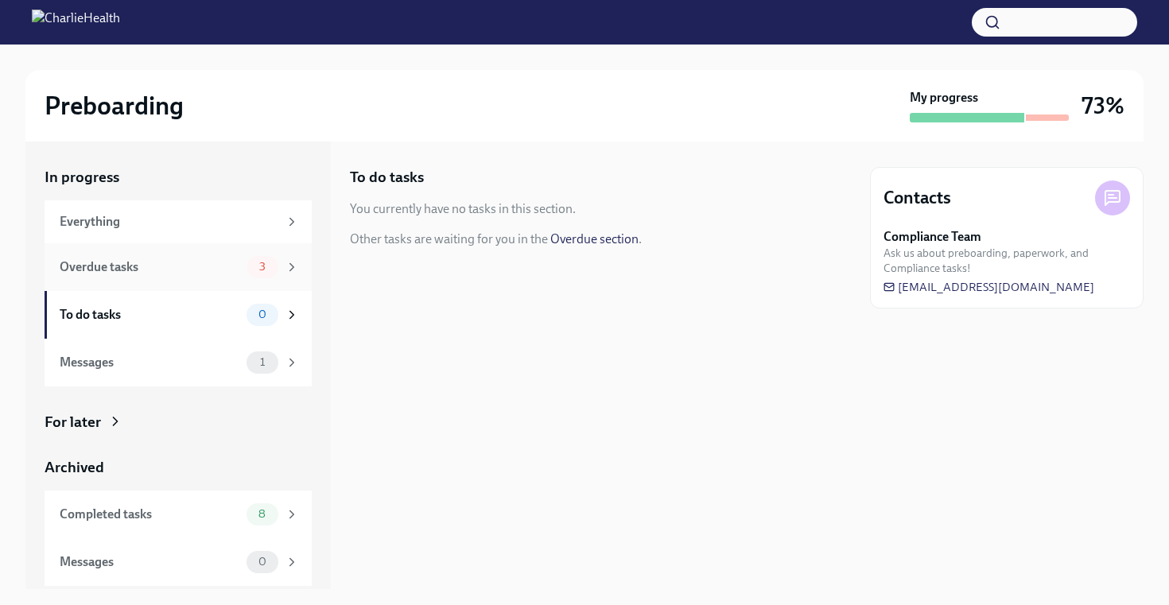
click at [138, 280] on div "Overdue tasks 3" at bounding box center [178, 267] width 267 height 48
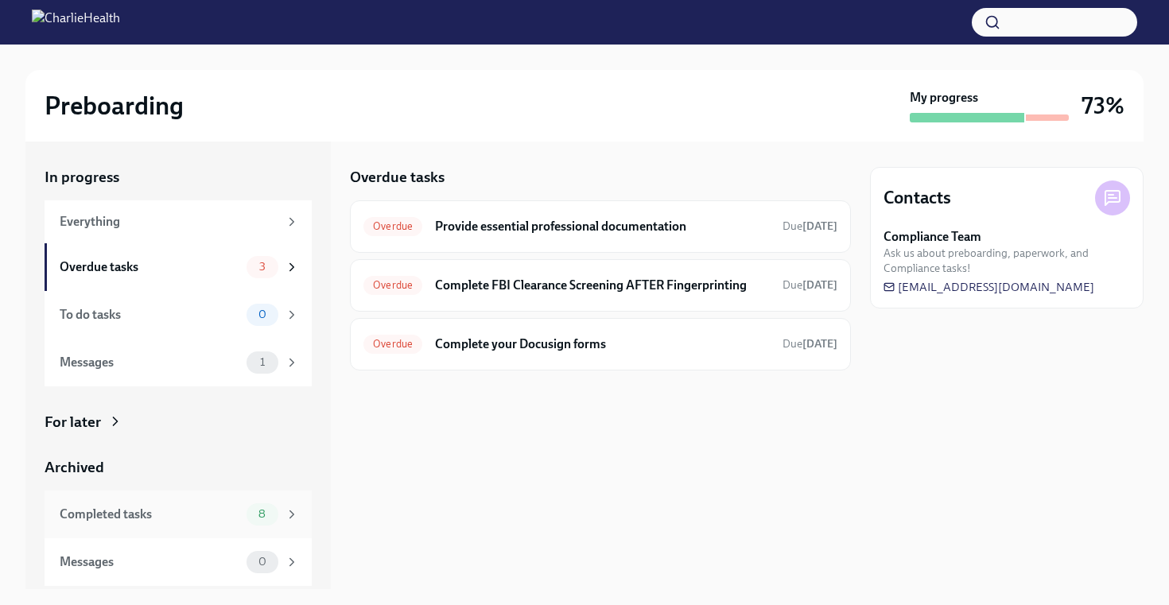
click at [145, 510] on div "Completed tasks" at bounding box center [150, 514] width 181 height 17
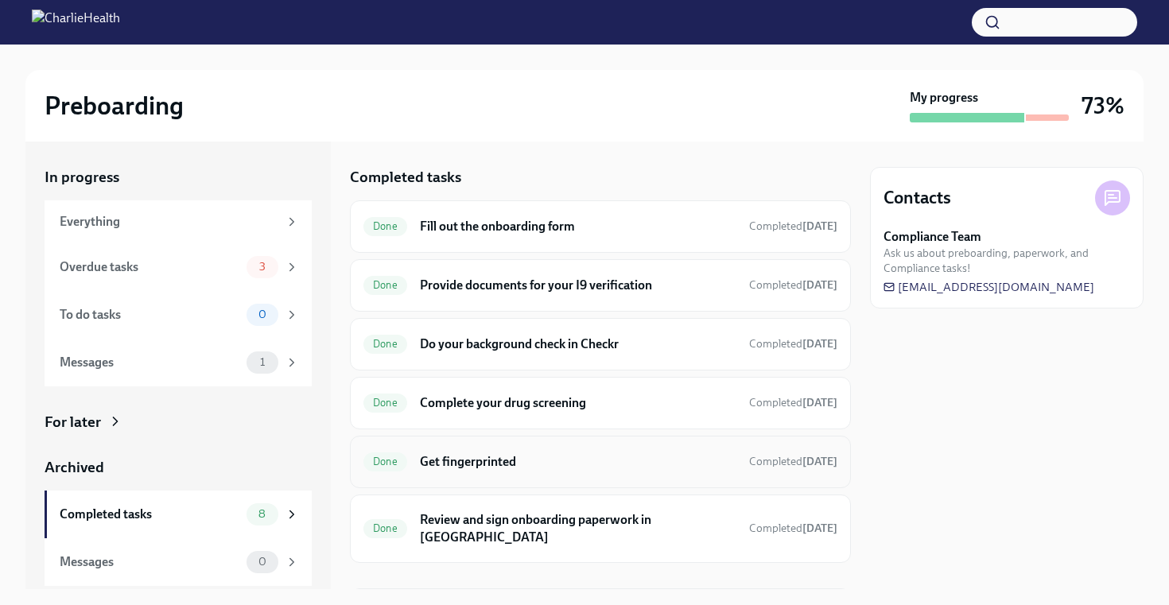
click at [650, 452] on div "Done Get fingerprinted Completed today" at bounding box center [600, 461] width 474 height 25
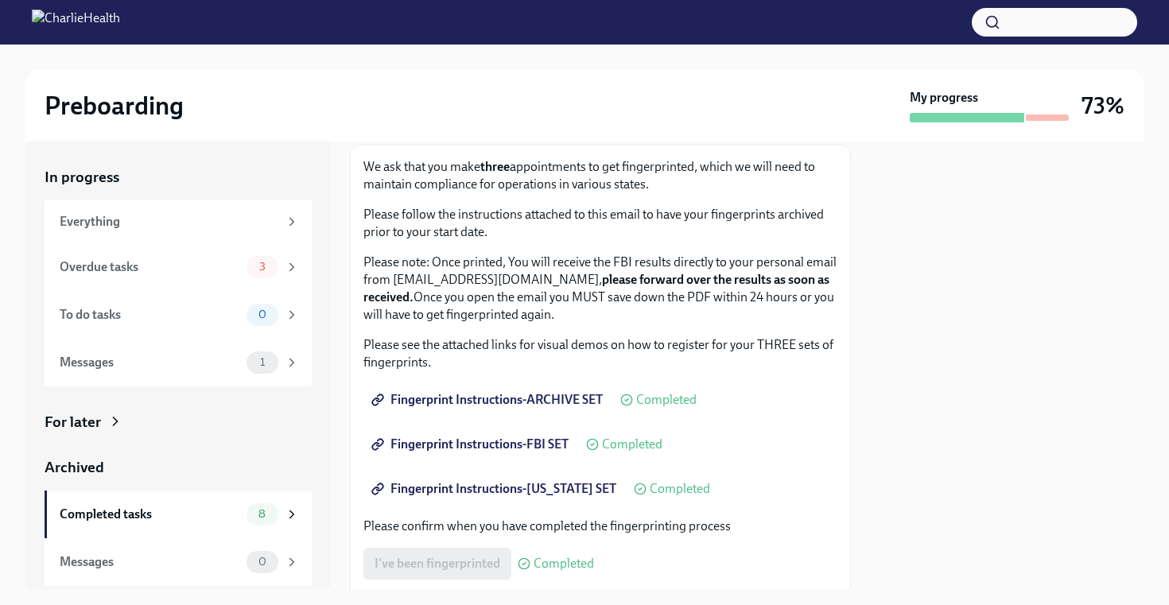
scroll to position [235, 0]
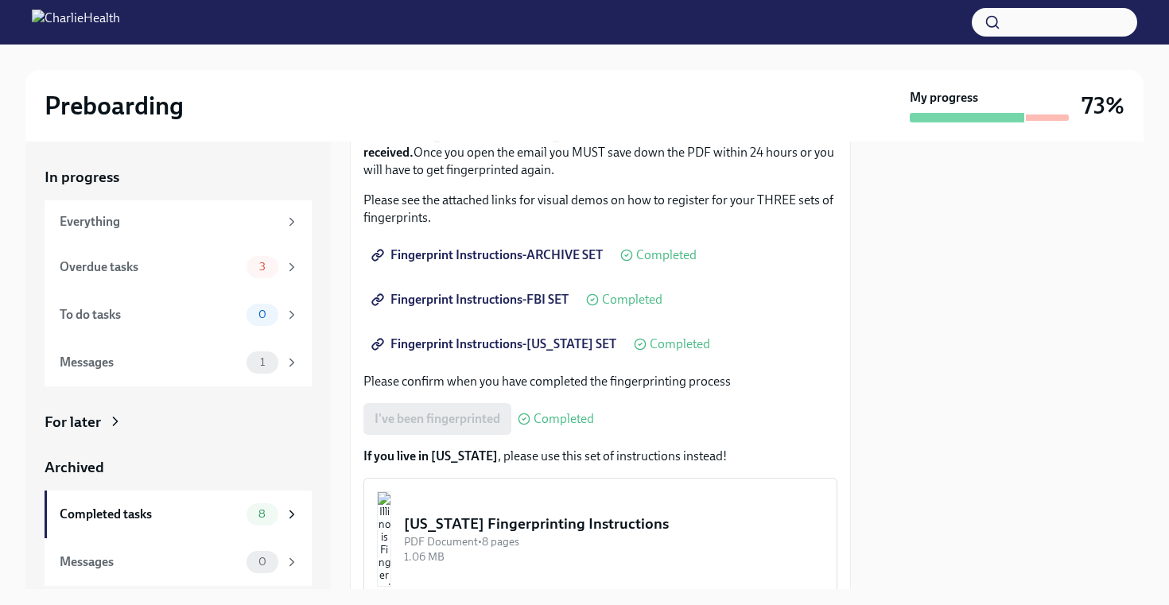
click at [480, 290] on link "Fingerprint Instructions-FBI SET" at bounding box center [471, 300] width 216 height 32
click at [188, 276] on div "Overdue tasks 3" at bounding box center [179, 267] width 239 height 22
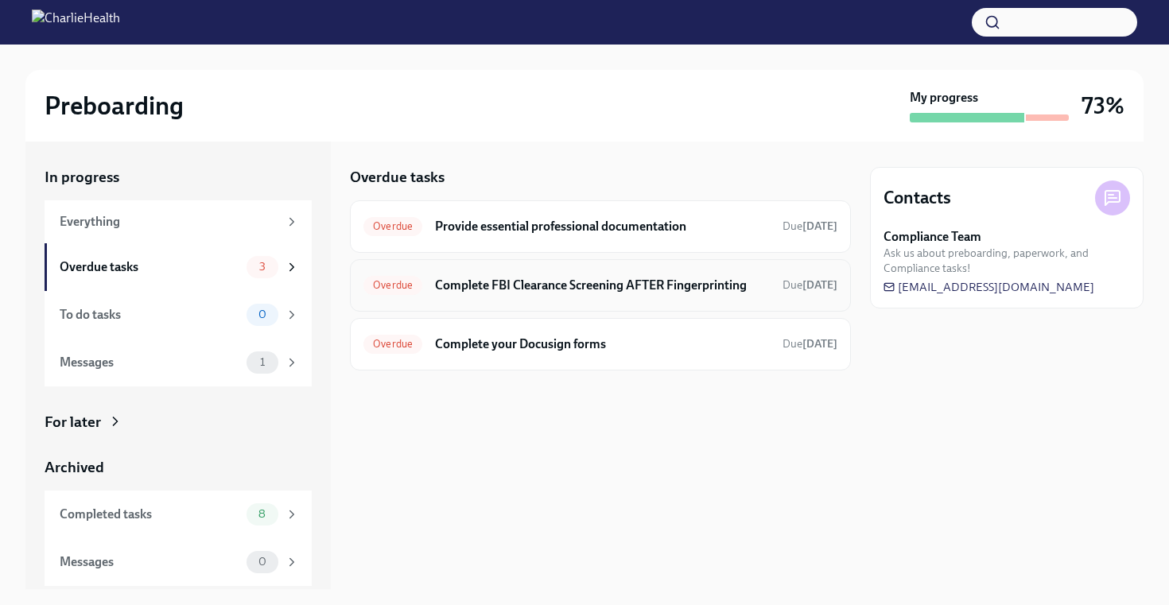
click at [542, 285] on h6 "Complete FBI Clearance Screening AFTER Fingerprinting" at bounding box center [602, 285] width 335 height 17
